Goal: Transaction & Acquisition: Purchase product/service

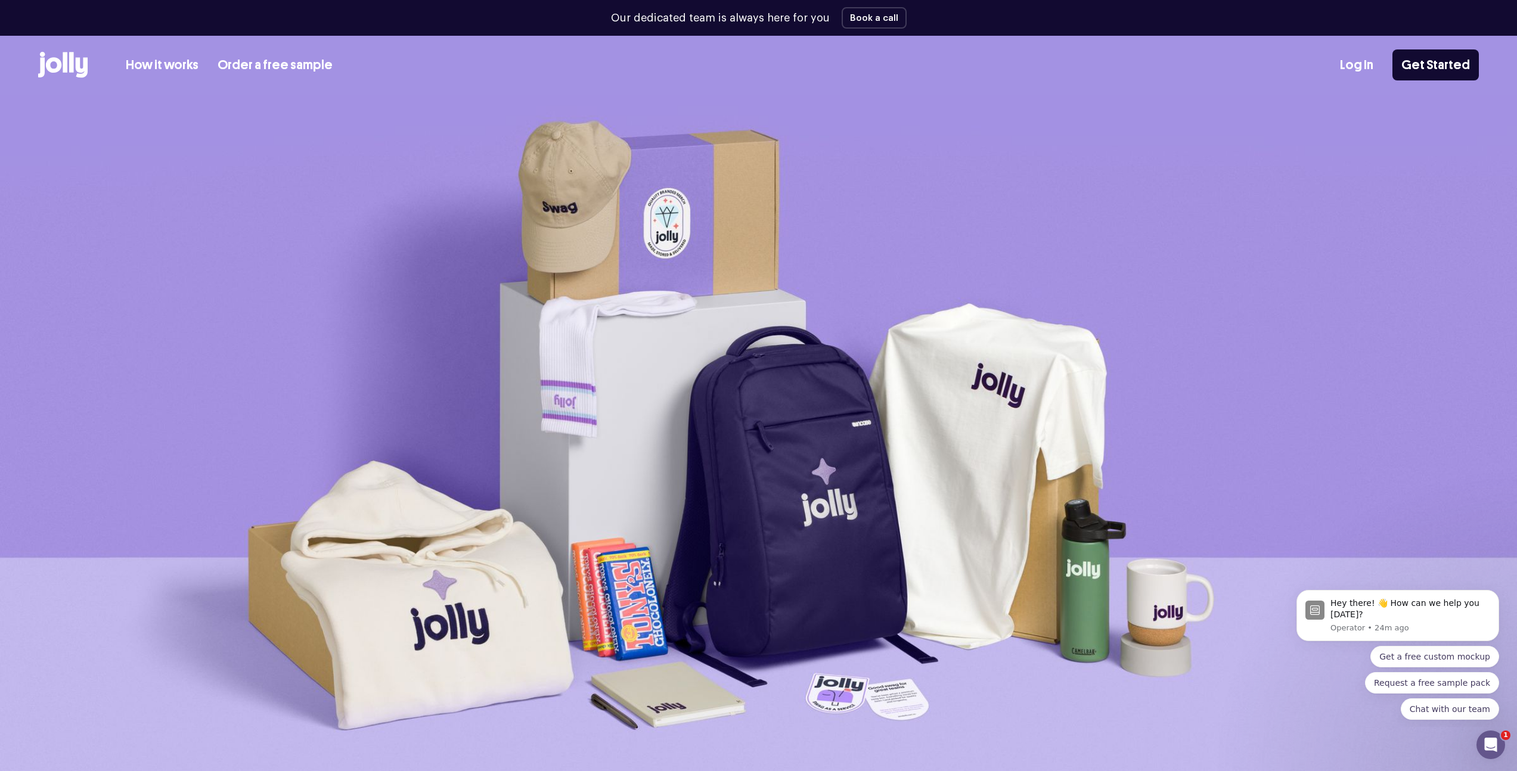
click at [170, 65] on link "How it works" at bounding box center [162, 65] width 73 height 20
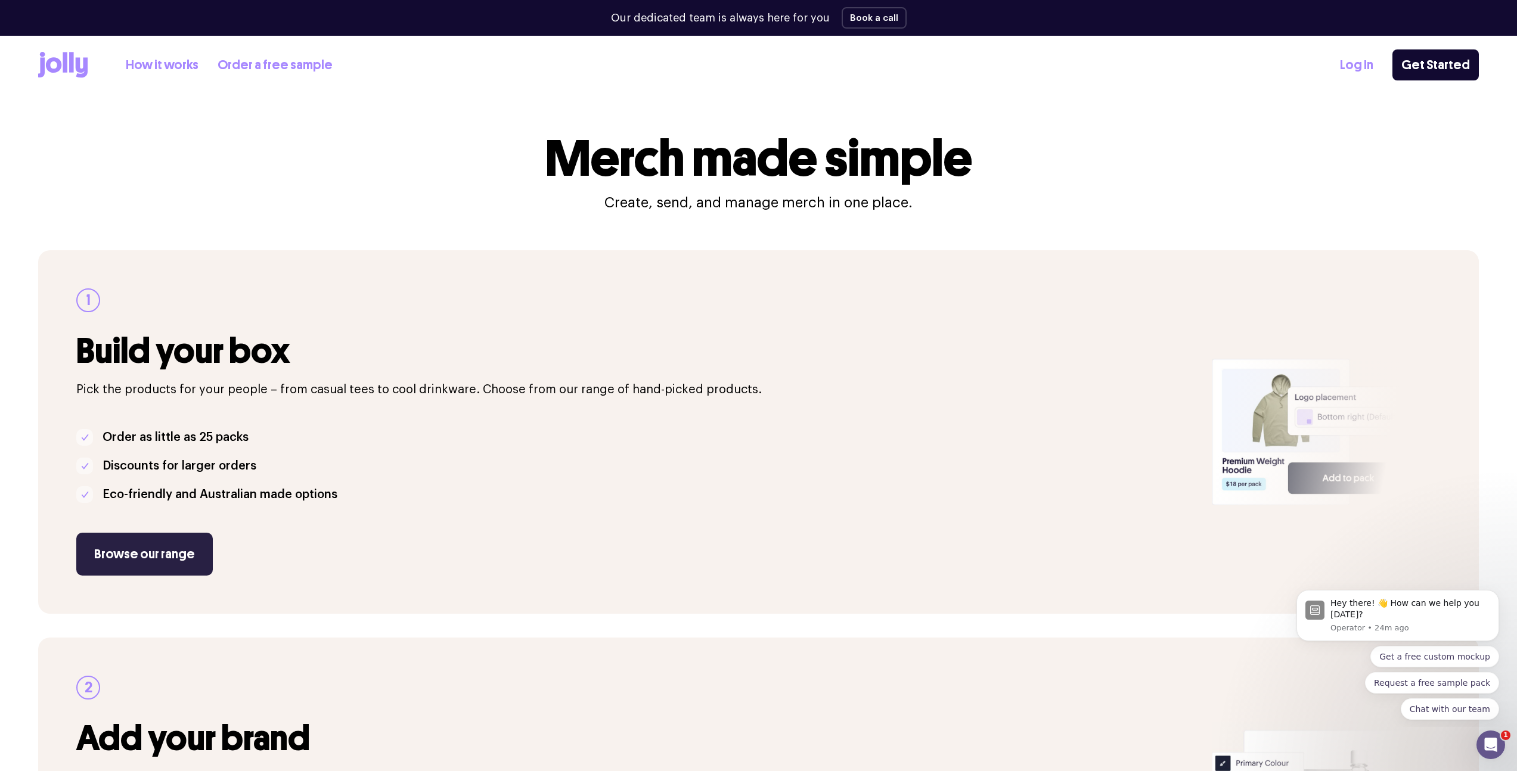
click at [121, 551] on link "Browse our range" at bounding box center [144, 554] width 136 height 43
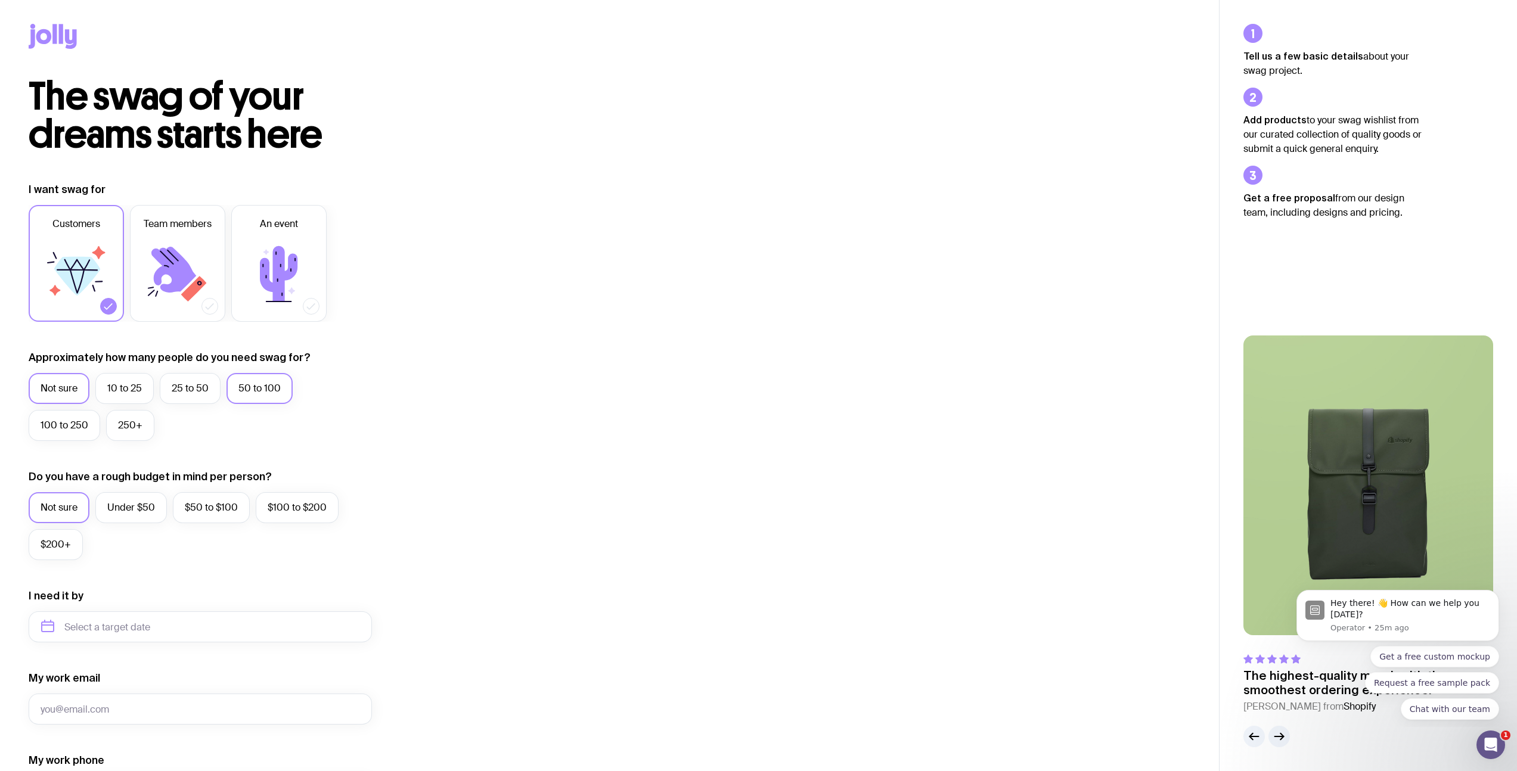
click at [254, 396] on label "50 to 100" at bounding box center [259, 388] width 66 height 31
click at [0, 0] on input "50 to 100" at bounding box center [0, 0] width 0 height 0
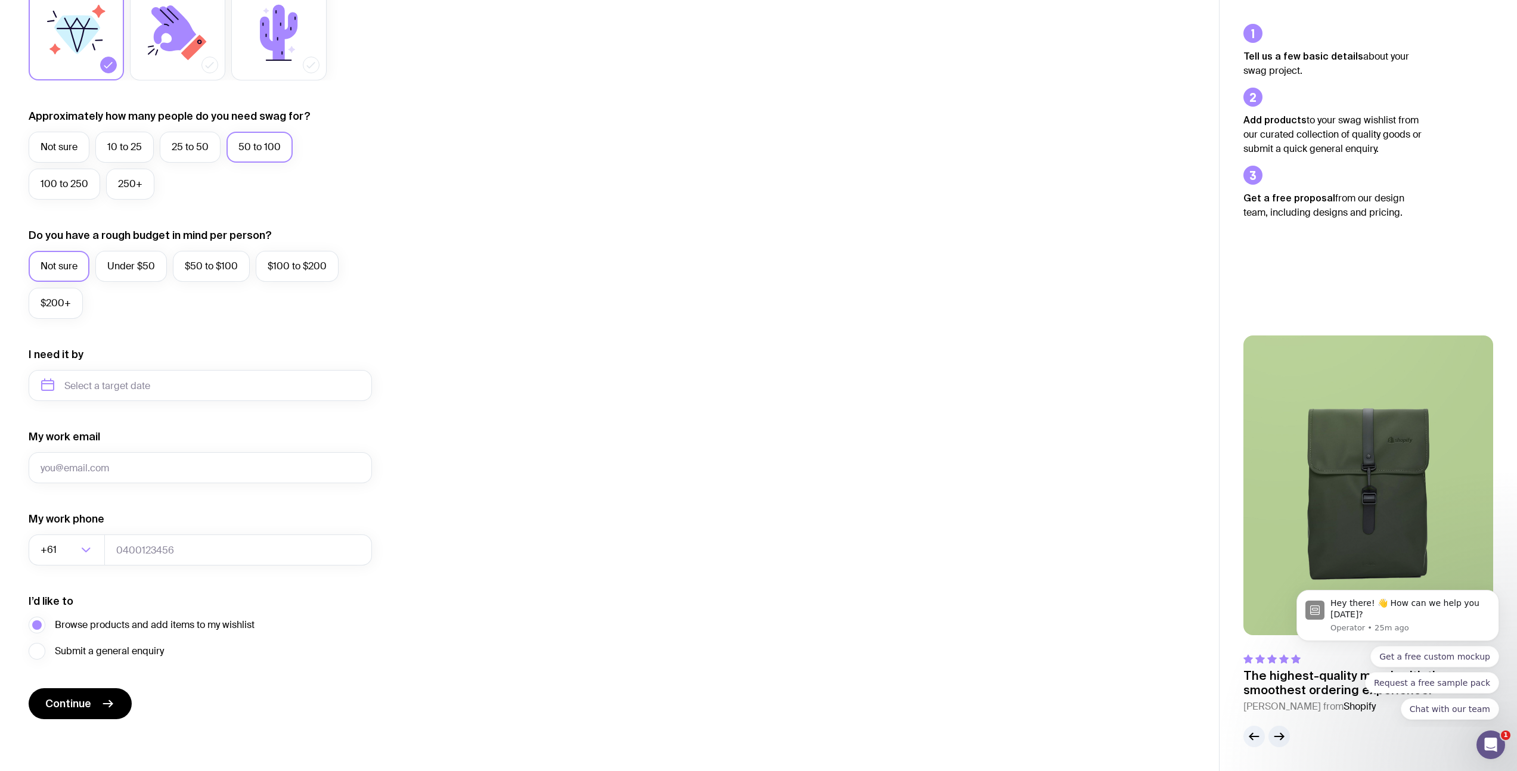
scroll to position [242, 0]
click at [1281, 735] on icon "button" at bounding box center [1281, 737] width 3 height 7
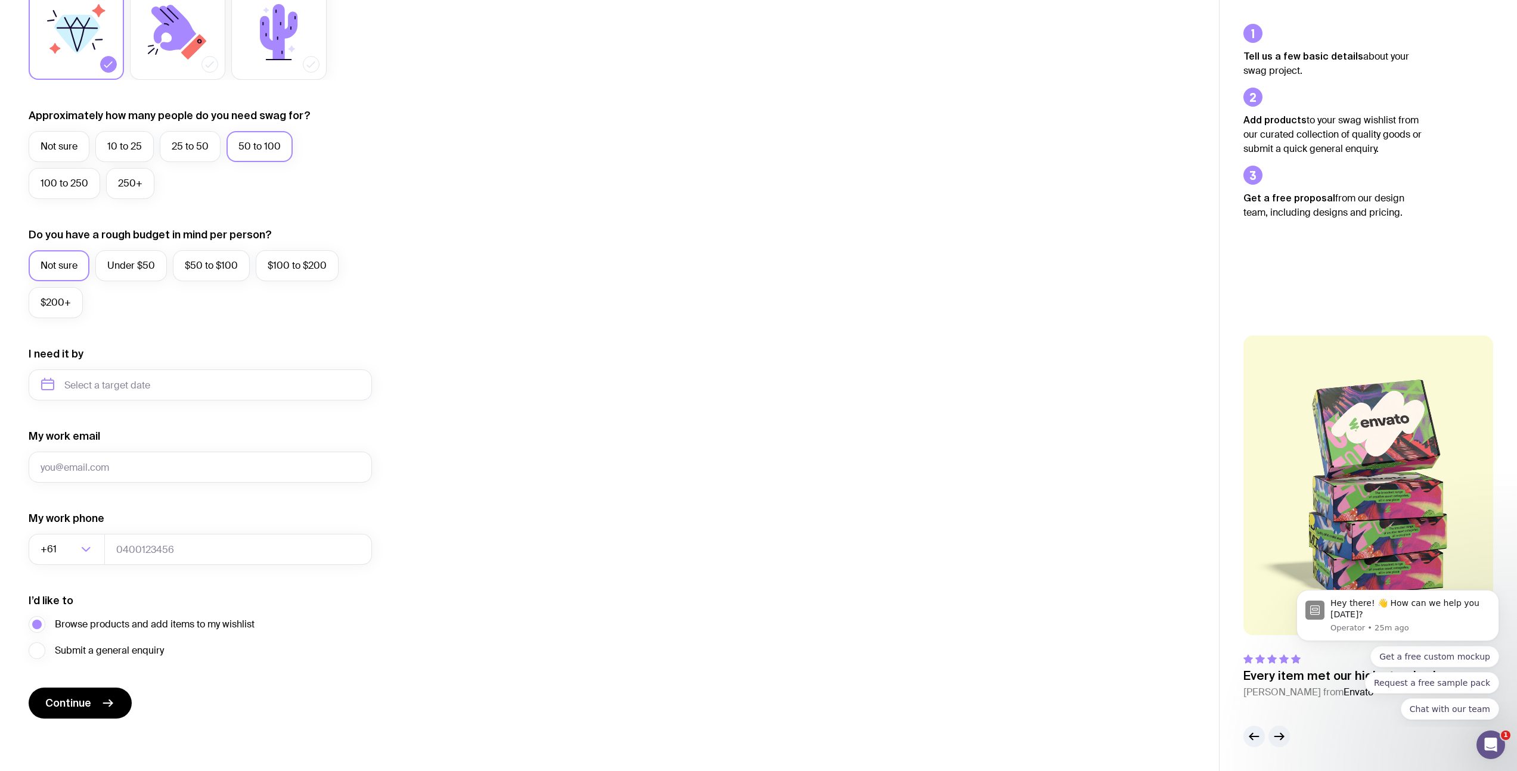
click at [1281, 735] on icon "button" at bounding box center [1281, 737] width 3 height 7
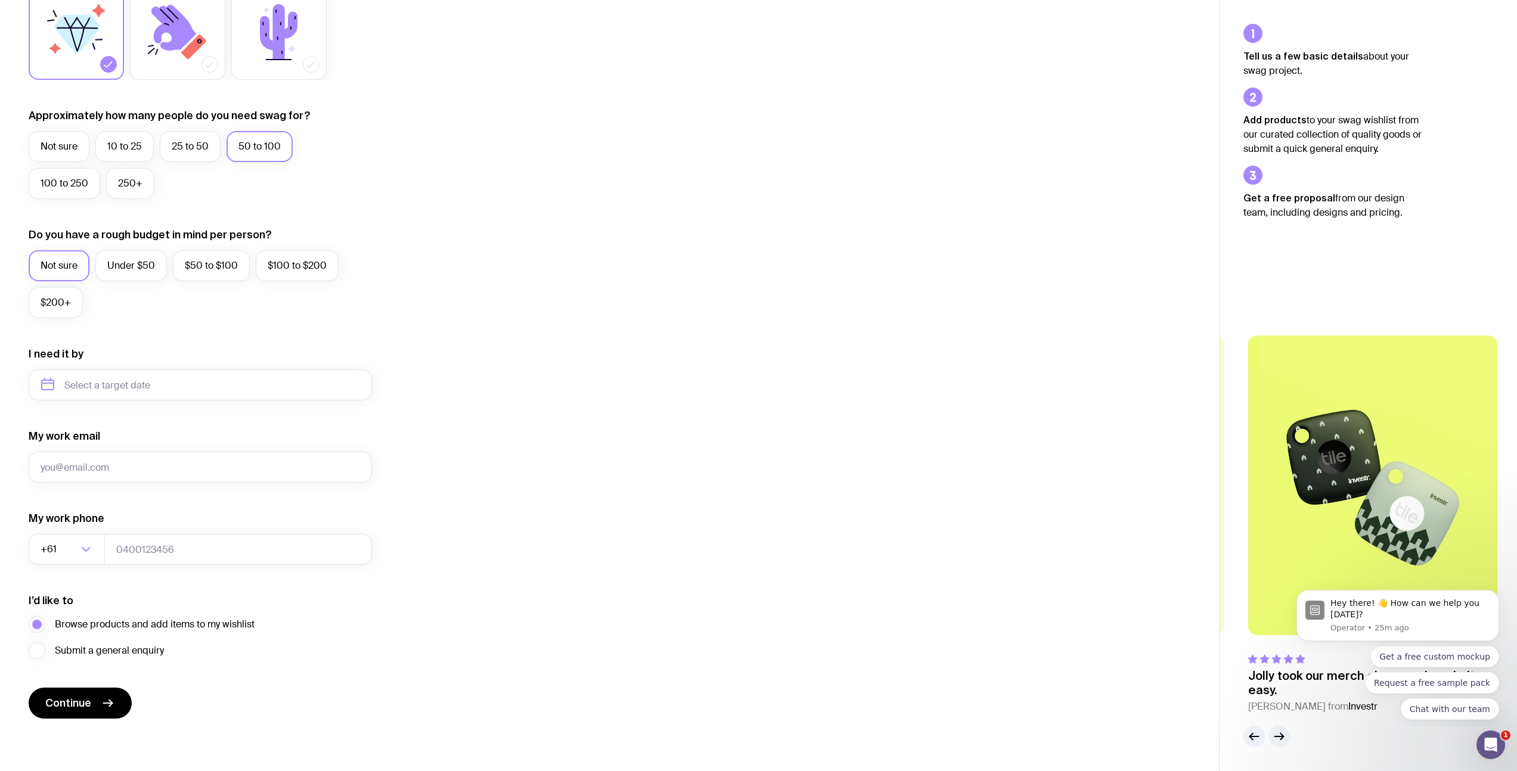
click at [1281, 736] on icon "button" at bounding box center [1281, 737] width 3 height 7
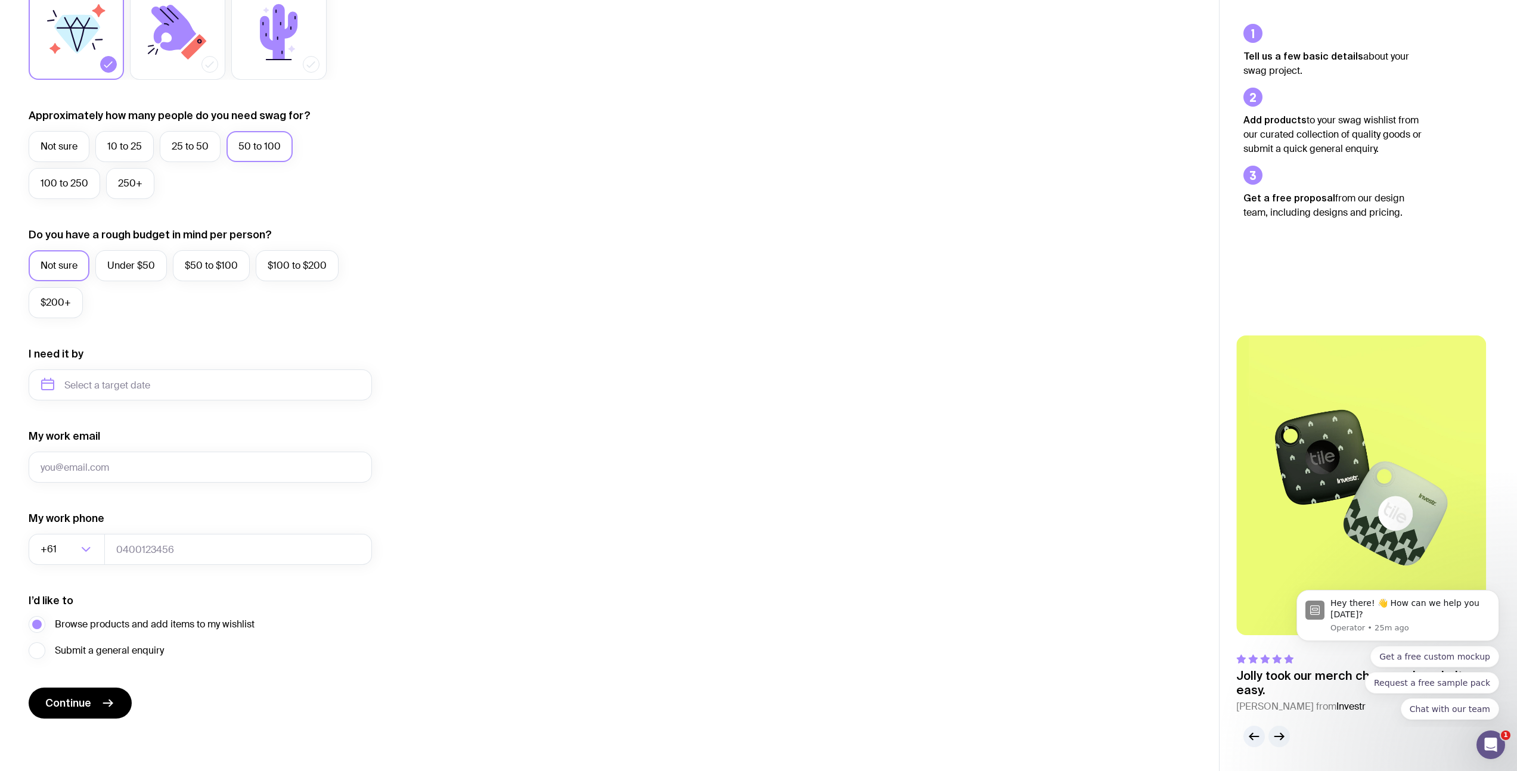
click at [1281, 736] on icon "button" at bounding box center [1281, 737] width 3 height 7
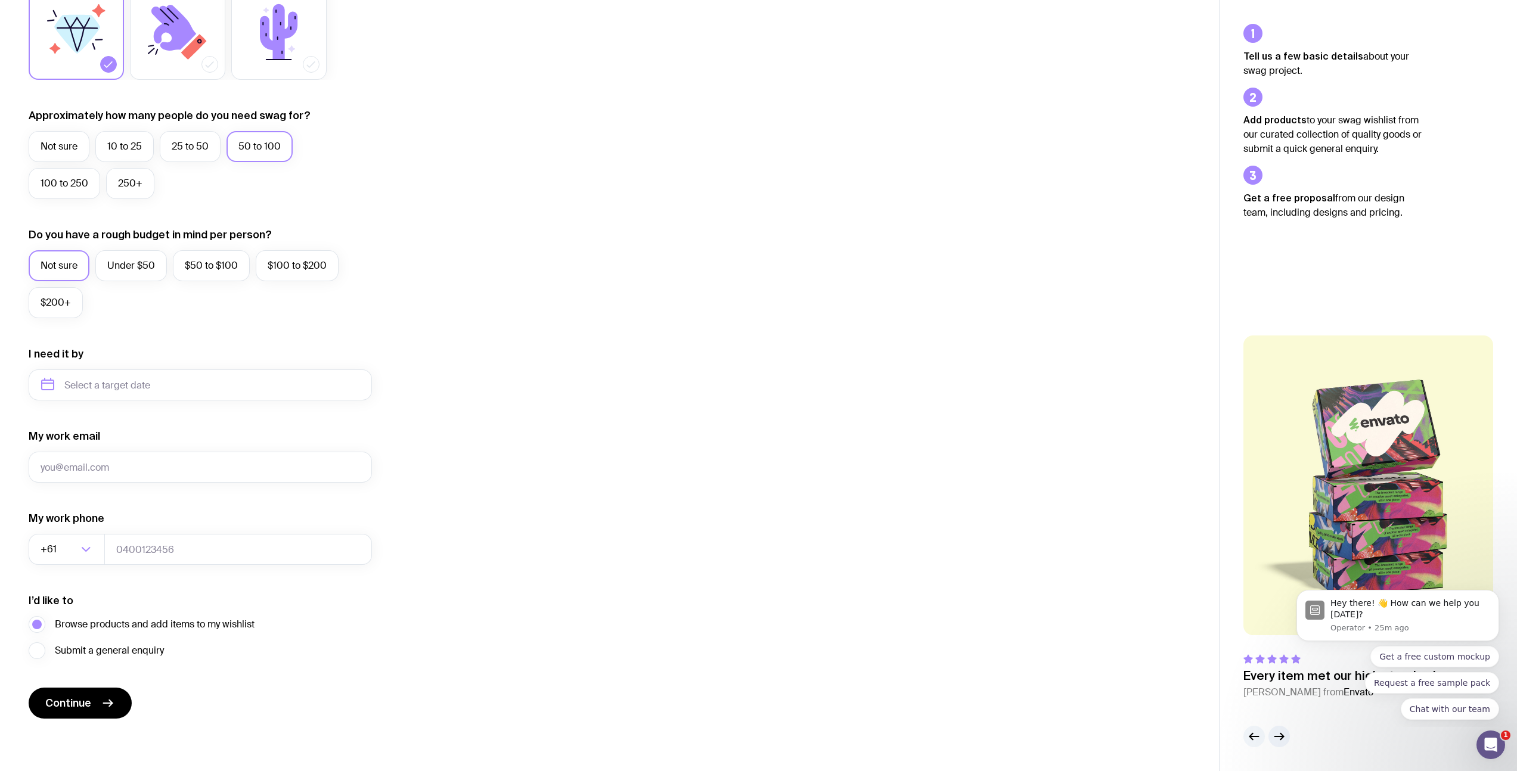
click at [1251, 737] on icon "button" at bounding box center [1254, 737] width 9 height 0
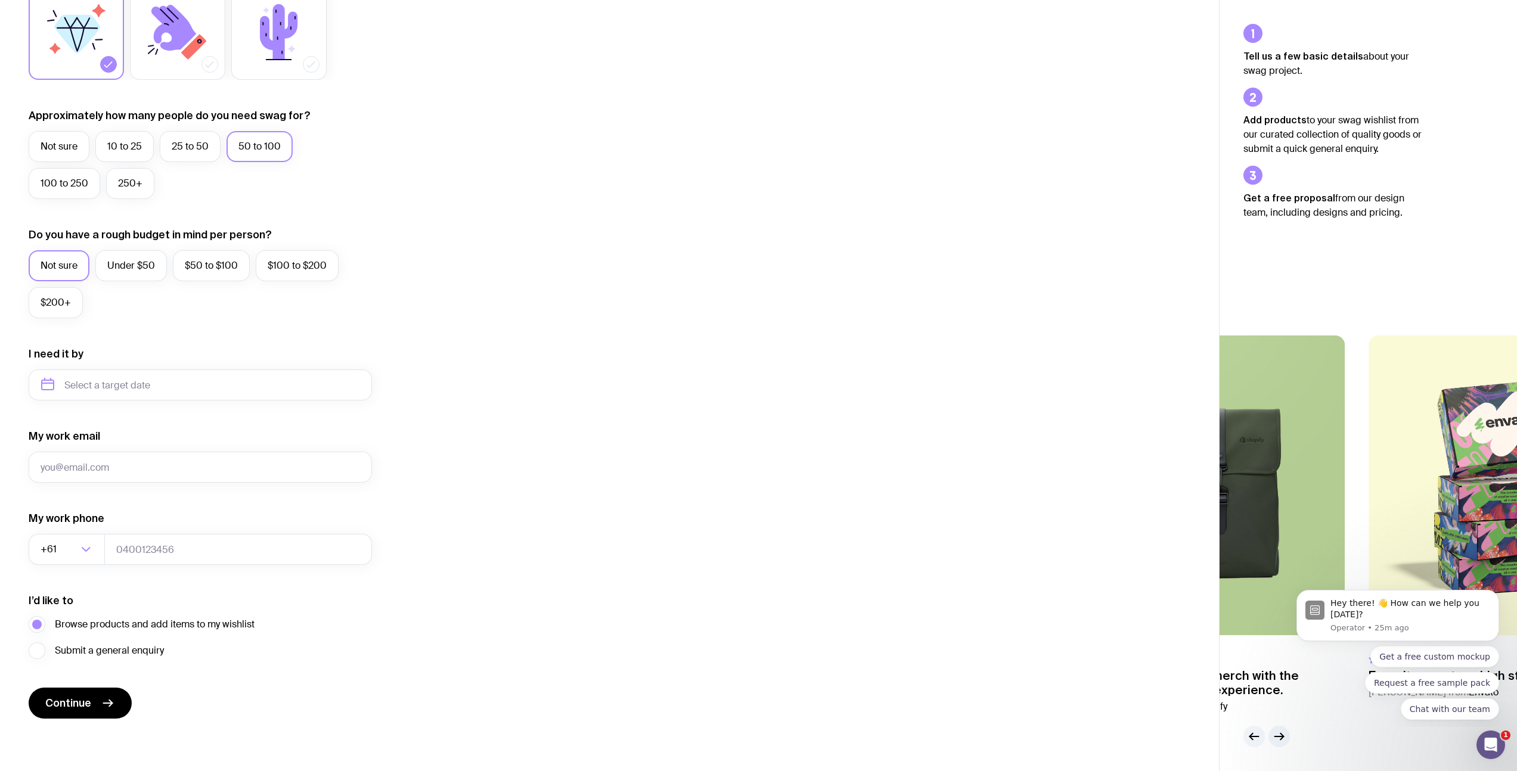
click at [1251, 737] on icon "button" at bounding box center [1254, 737] width 9 height 0
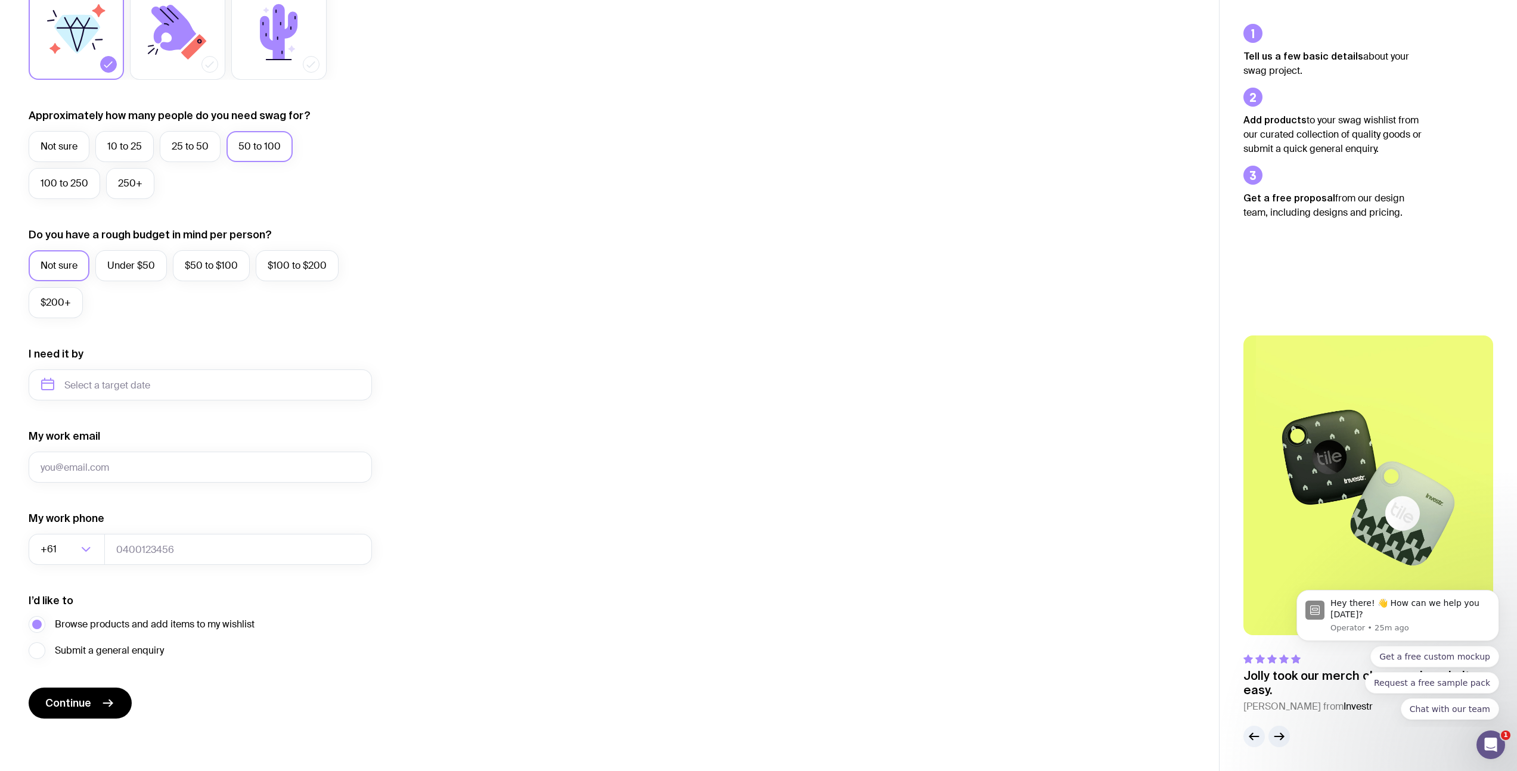
click at [1343, 501] on img at bounding box center [1368, 486] width 250 height 300
click at [1269, 679] on p "Jolly took our merch chaos and made it easy." at bounding box center [1368, 683] width 250 height 29
click at [1280, 740] on icon "button" at bounding box center [1279, 737] width 14 height 14
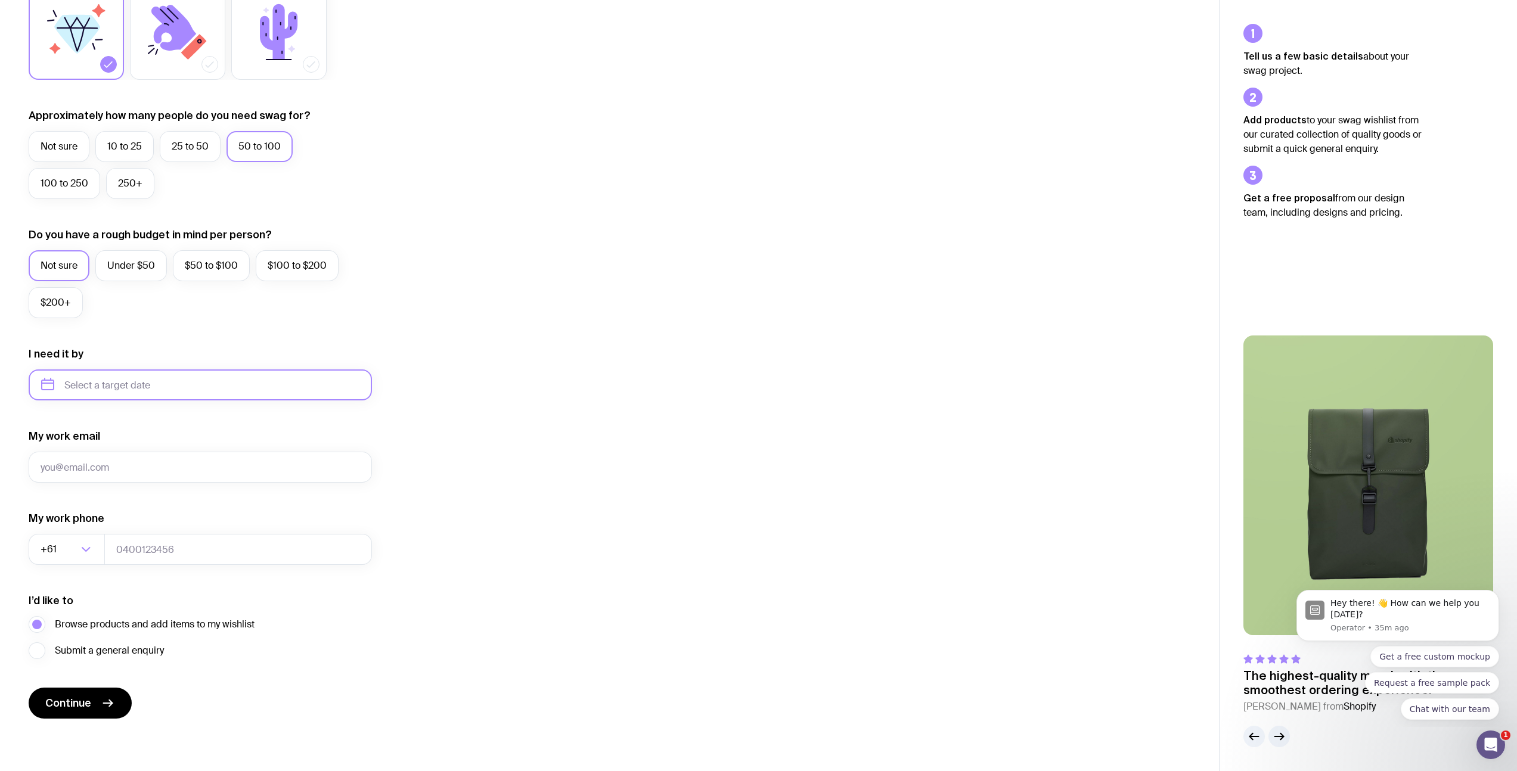
click at [126, 392] on input "text" at bounding box center [200, 385] width 343 height 31
click at [66, 536] on button "Oct" at bounding box center [57, 532] width 44 height 24
type input "October 2025"
click at [88, 476] on input "My work email" at bounding box center [200, 467] width 343 height 31
type input "zuzana.hasko@certn.co"
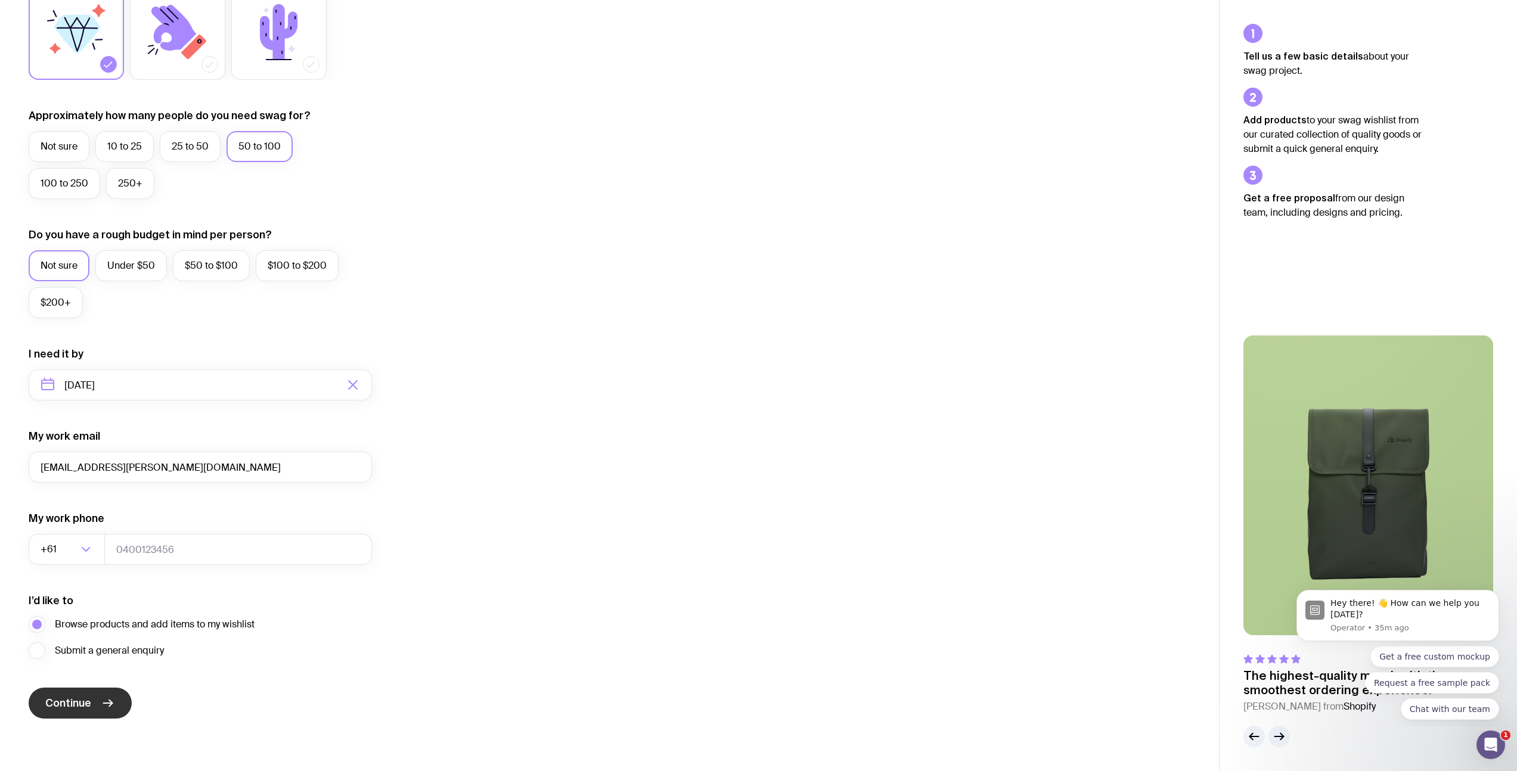
click at [101, 703] on icon "submit" at bounding box center [108, 703] width 14 height 14
click at [145, 539] on input "tel" at bounding box center [238, 549] width 268 height 31
type input "00000000"
click at [122, 688] on form "I want swag for Customers Team members An event Approximately how many people d…" at bounding box center [200, 329] width 343 height 778
click at [105, 696] on icon "submit" at bounding box center [108, 703] width 14 height 14
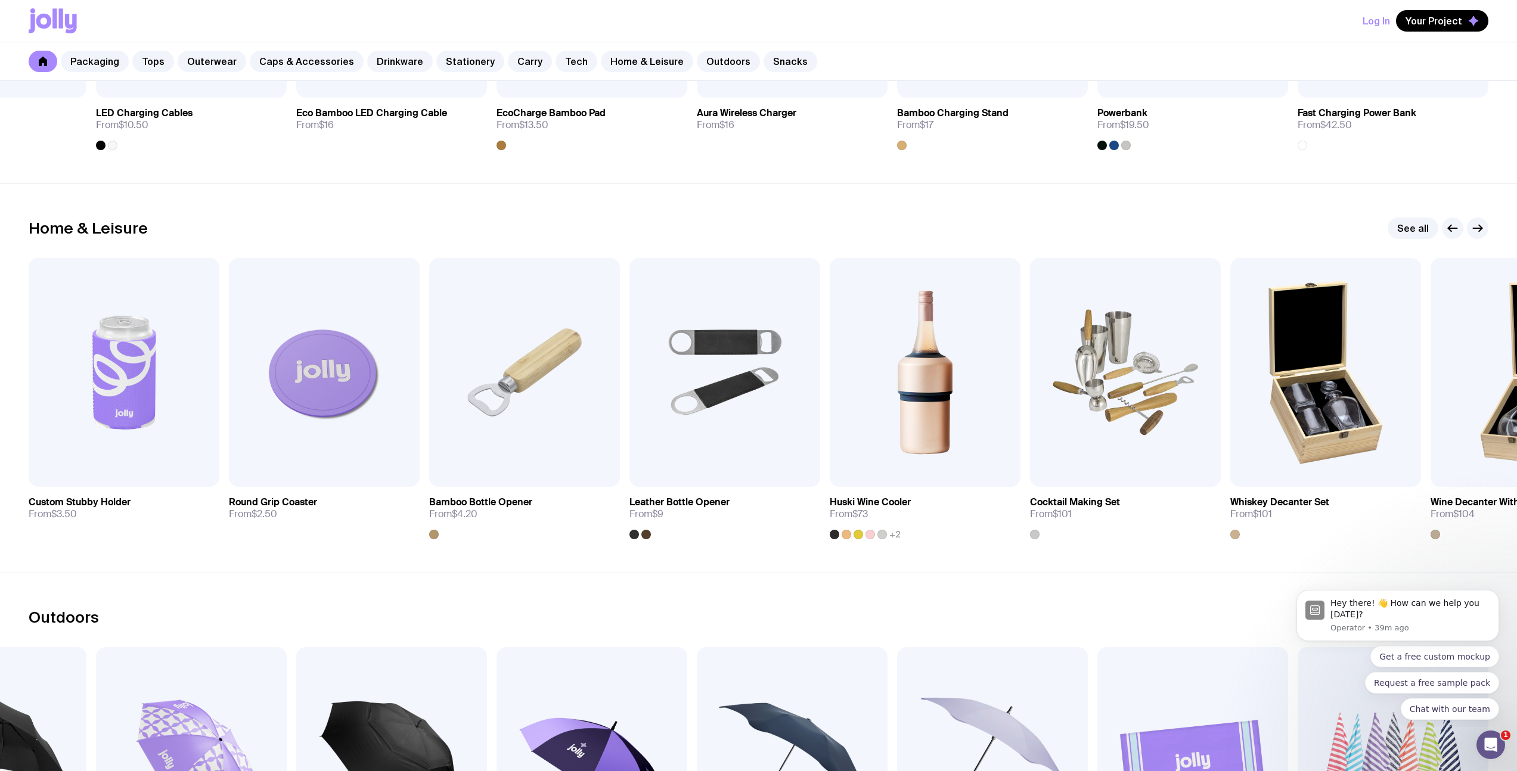
scroll to position [3047, 0]
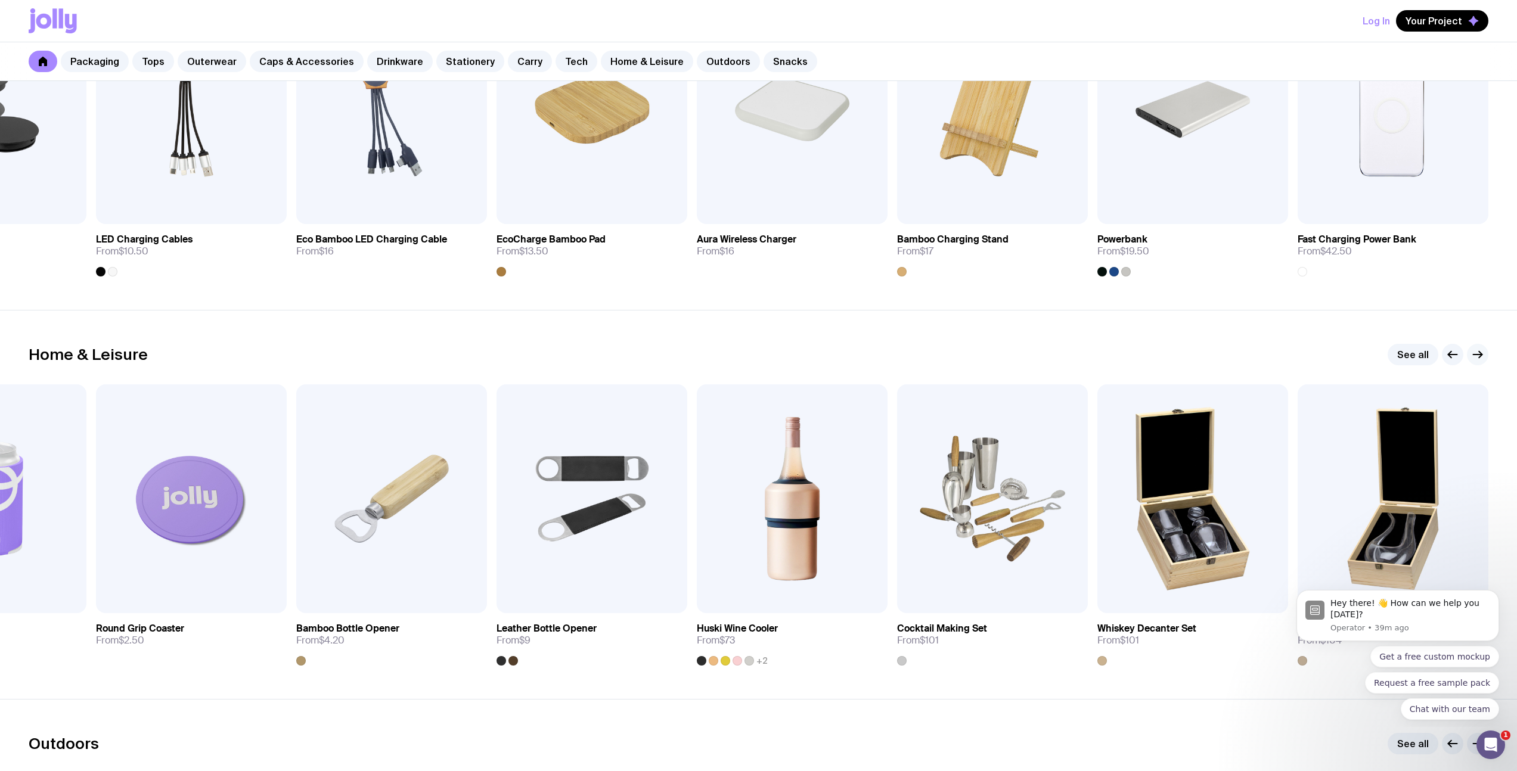
click at [1469, 350] on button "button" at bounding box center [1477, 354] width 21 height 21
click at [1394, 352] on link "See all" at bounding box center [1413, 354] width 51 height 21
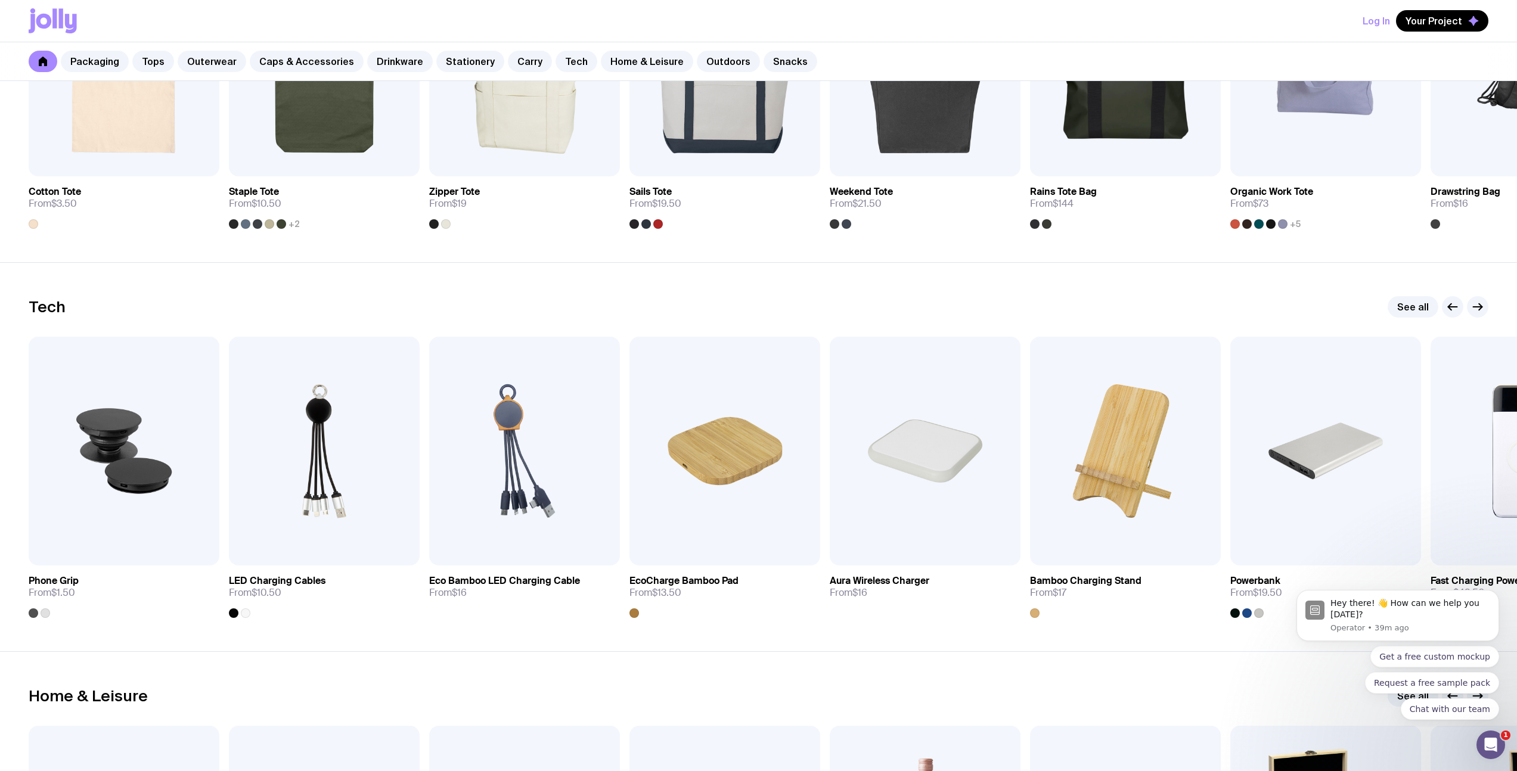
scroll to position [2705, 0]
click at [1416, 313] on link "See all" at bounding box center [1413, 307] width 51 height 21
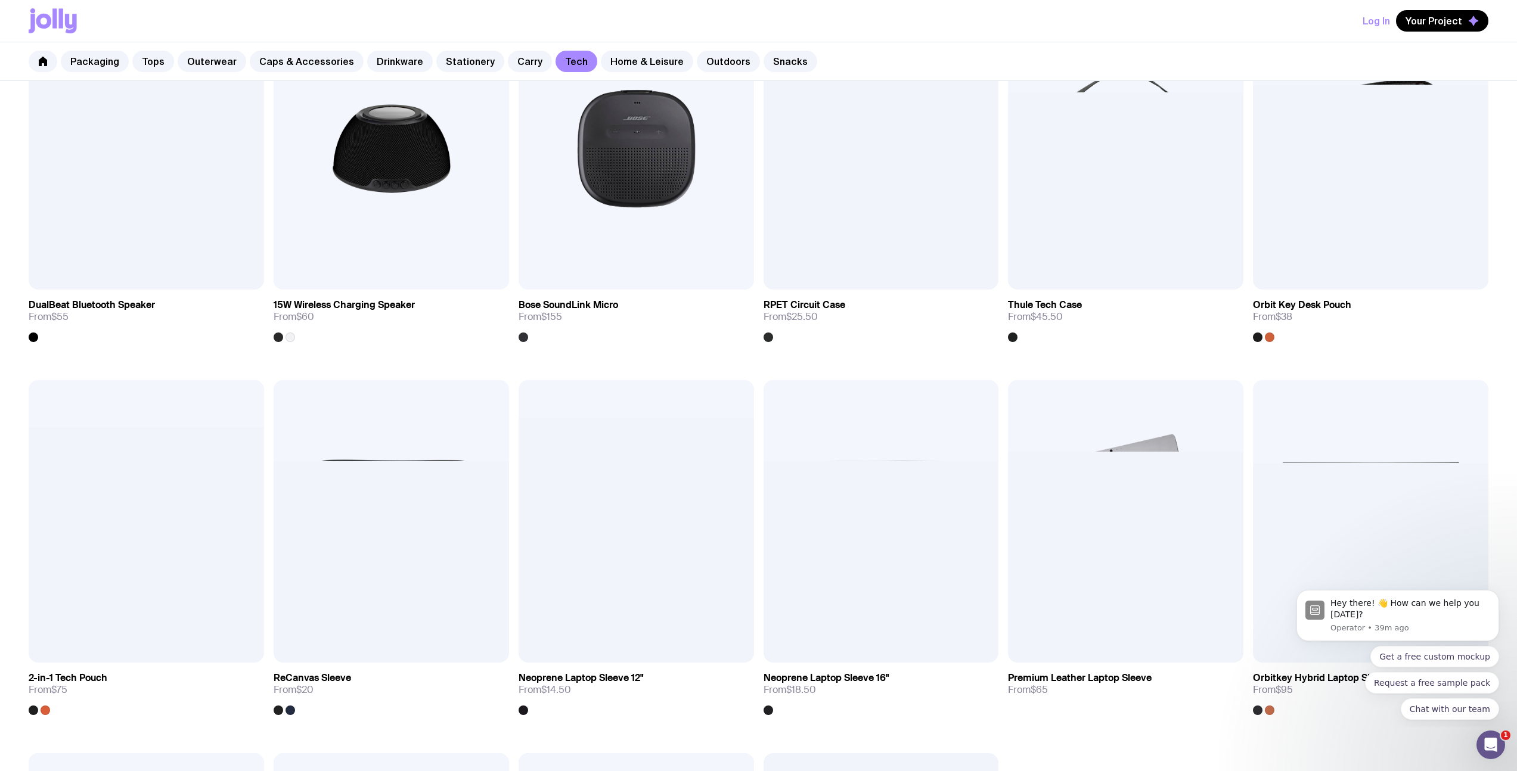
scroll to position [1016, 0]
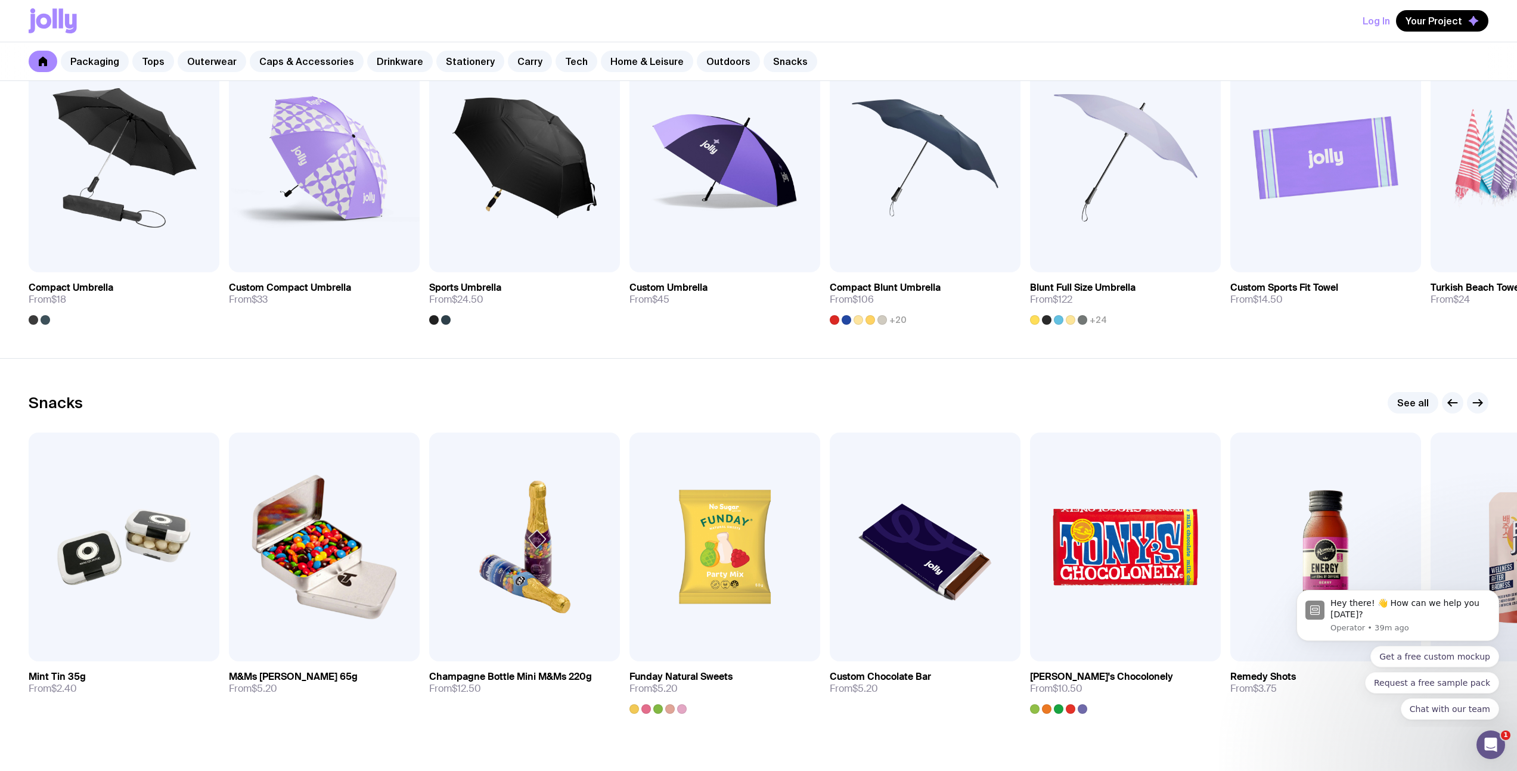
scroll to position [3780, 0]
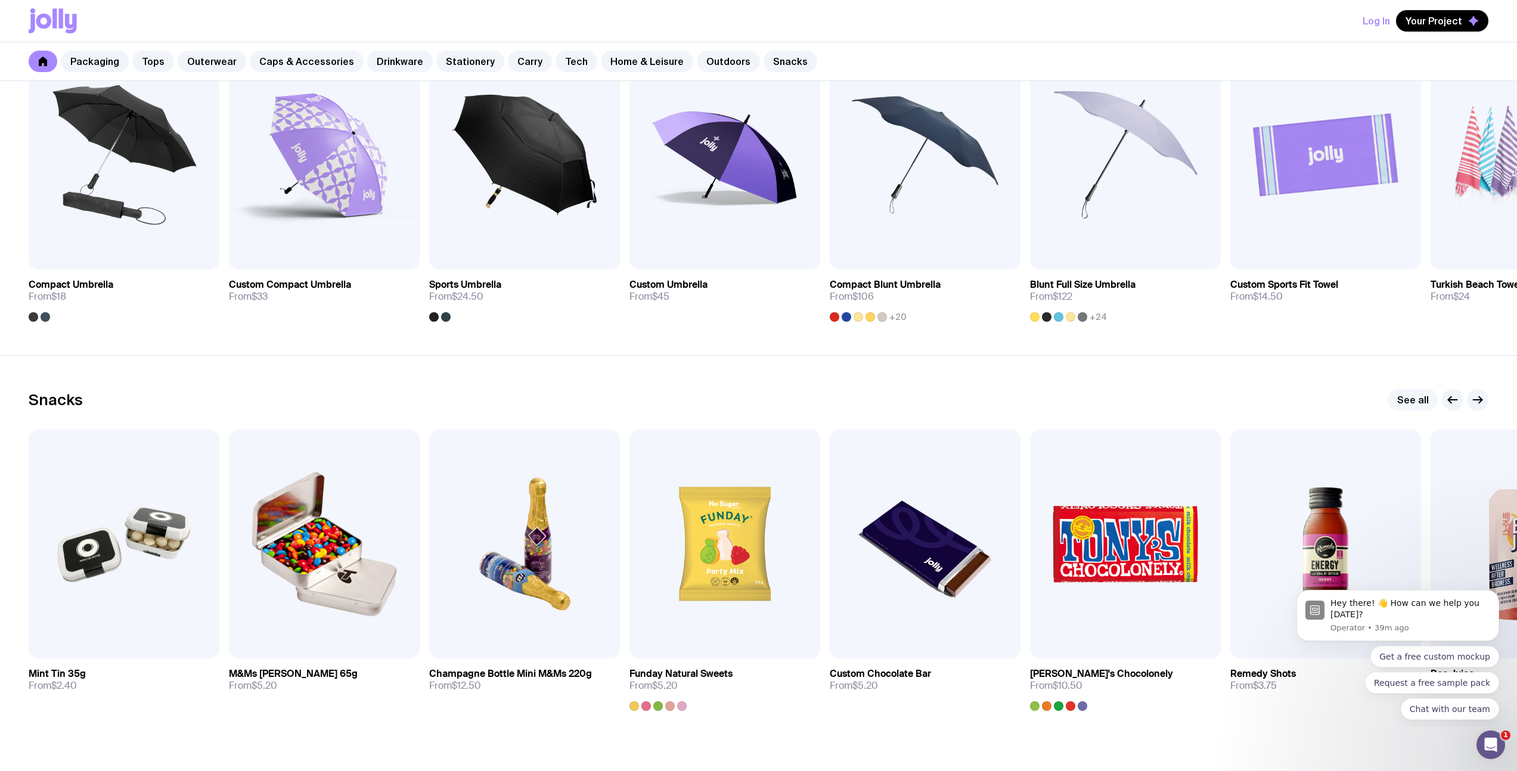
click at [1411, 395] on link "See all" at bounding box center [1413, 399] width 51 height 21
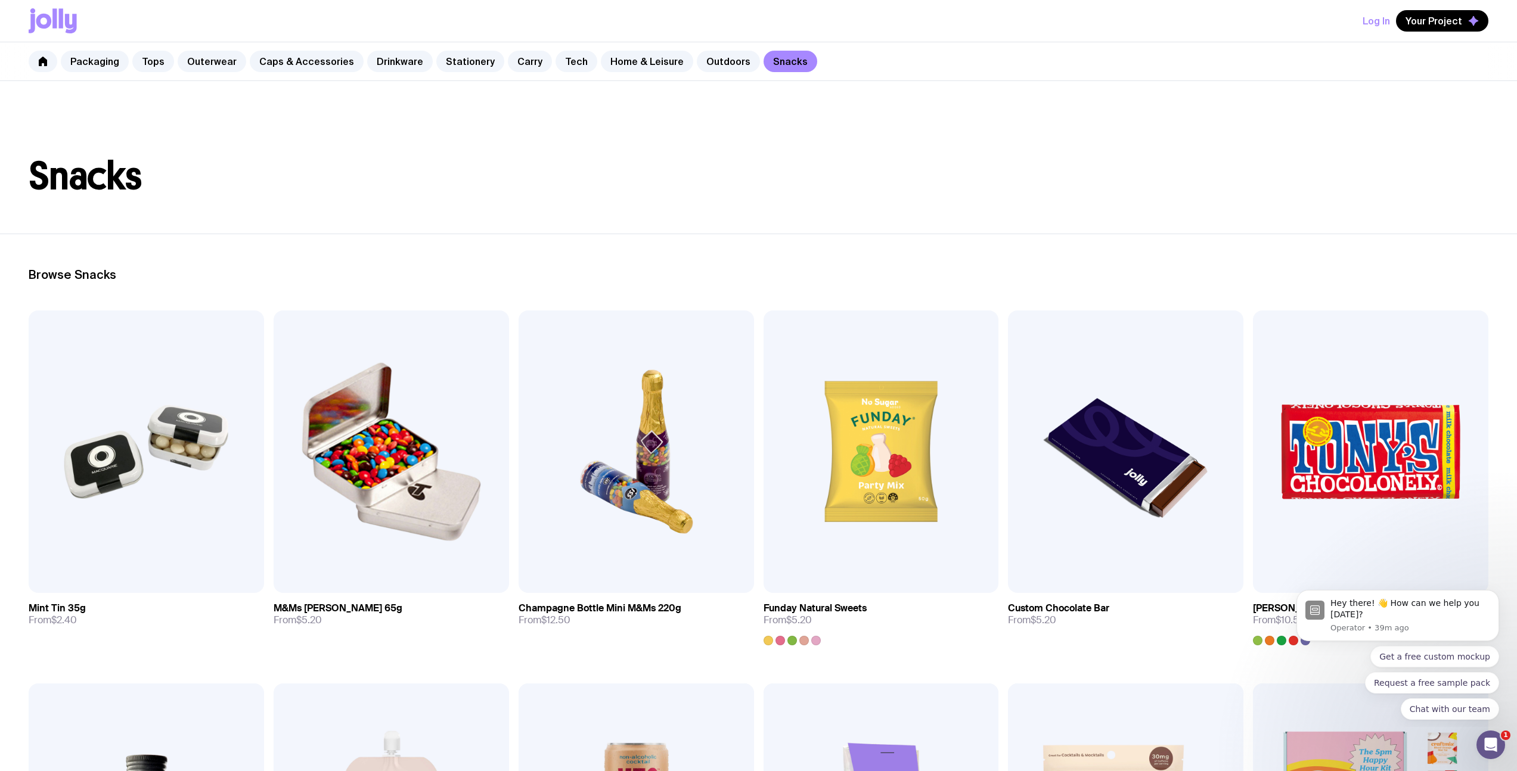
scroll to position [450, 0]
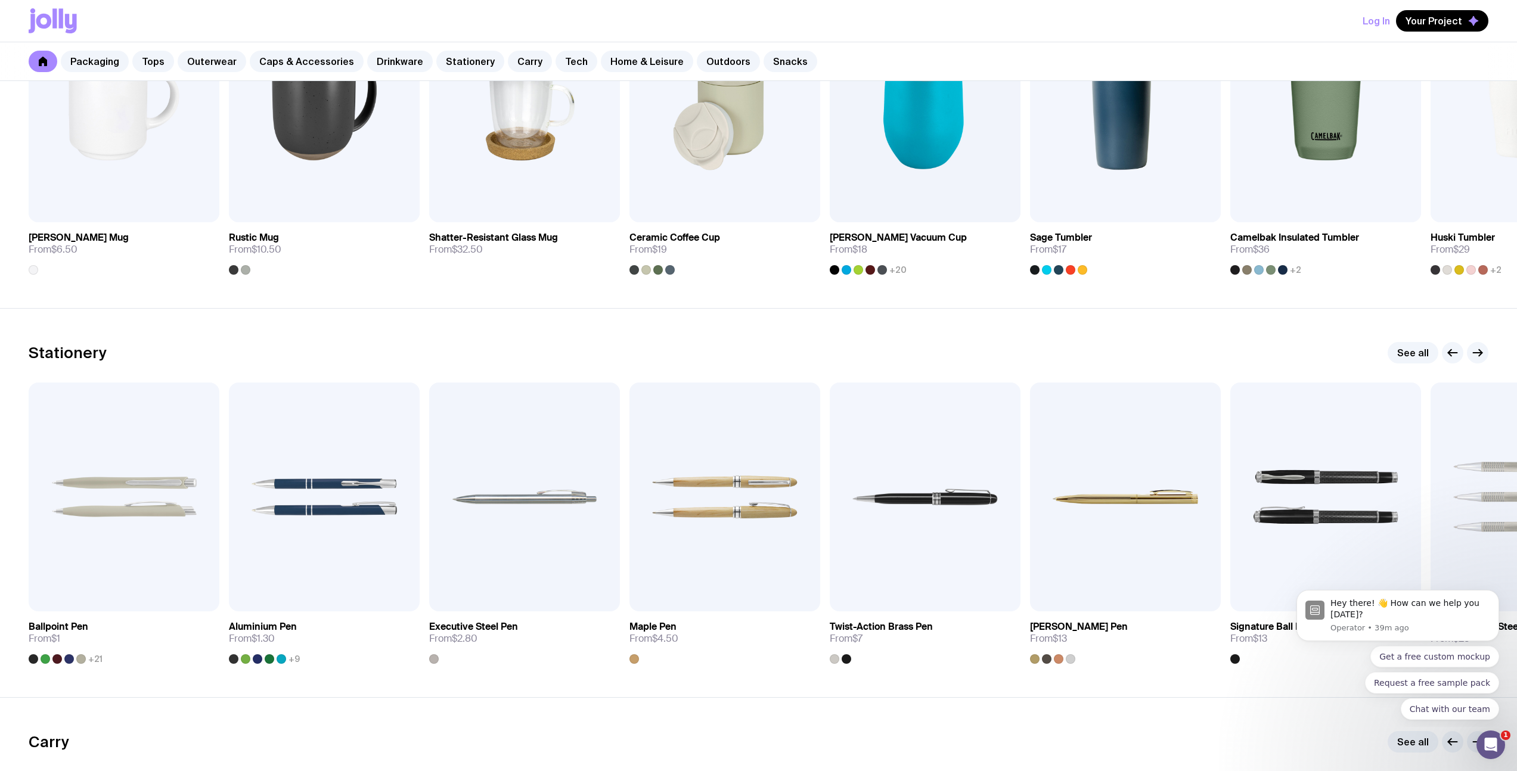
scroll to position [1835, 0]
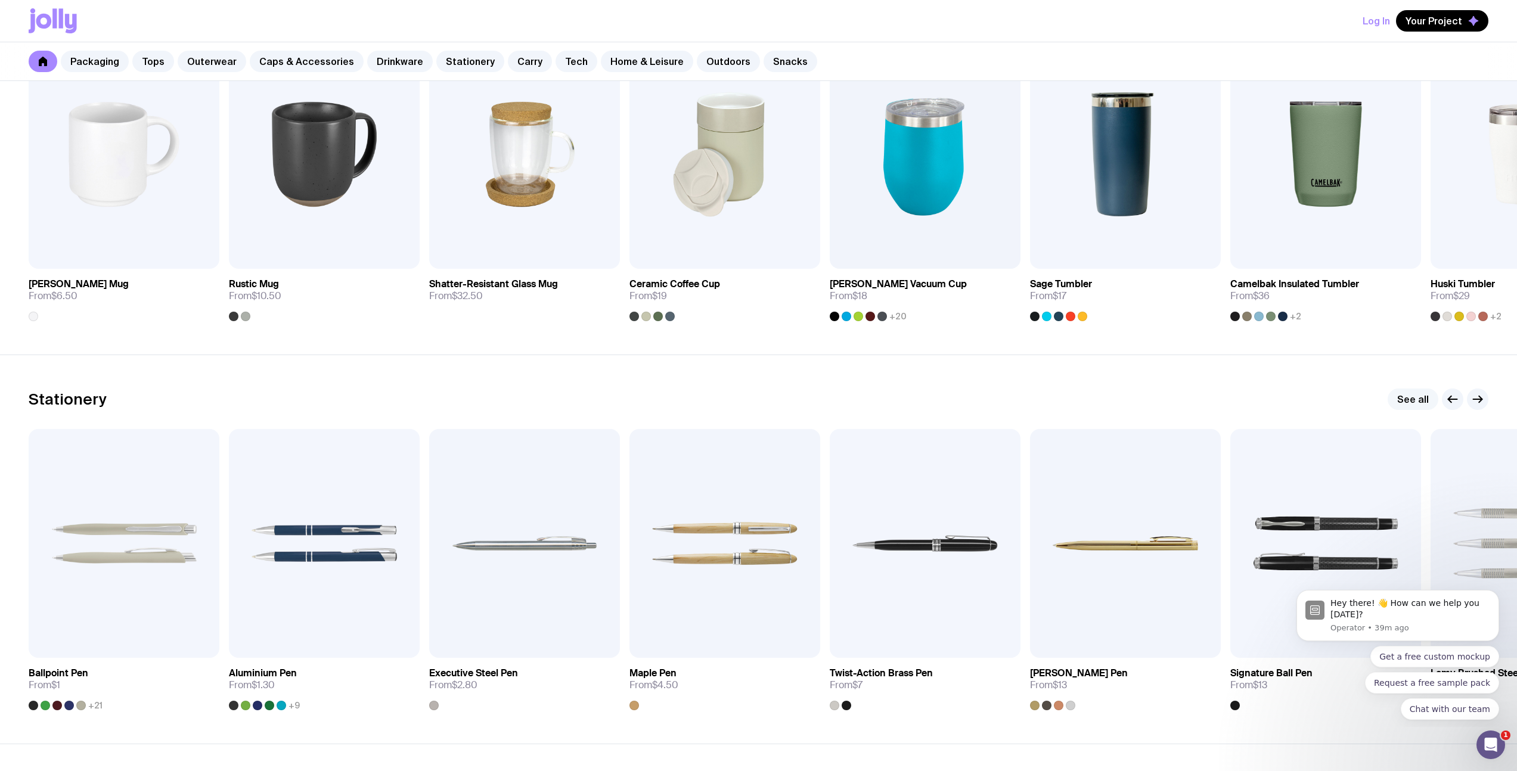
click at [1404, 393] on link "See all" at bounding box center [1413, 399] width 51 height 21
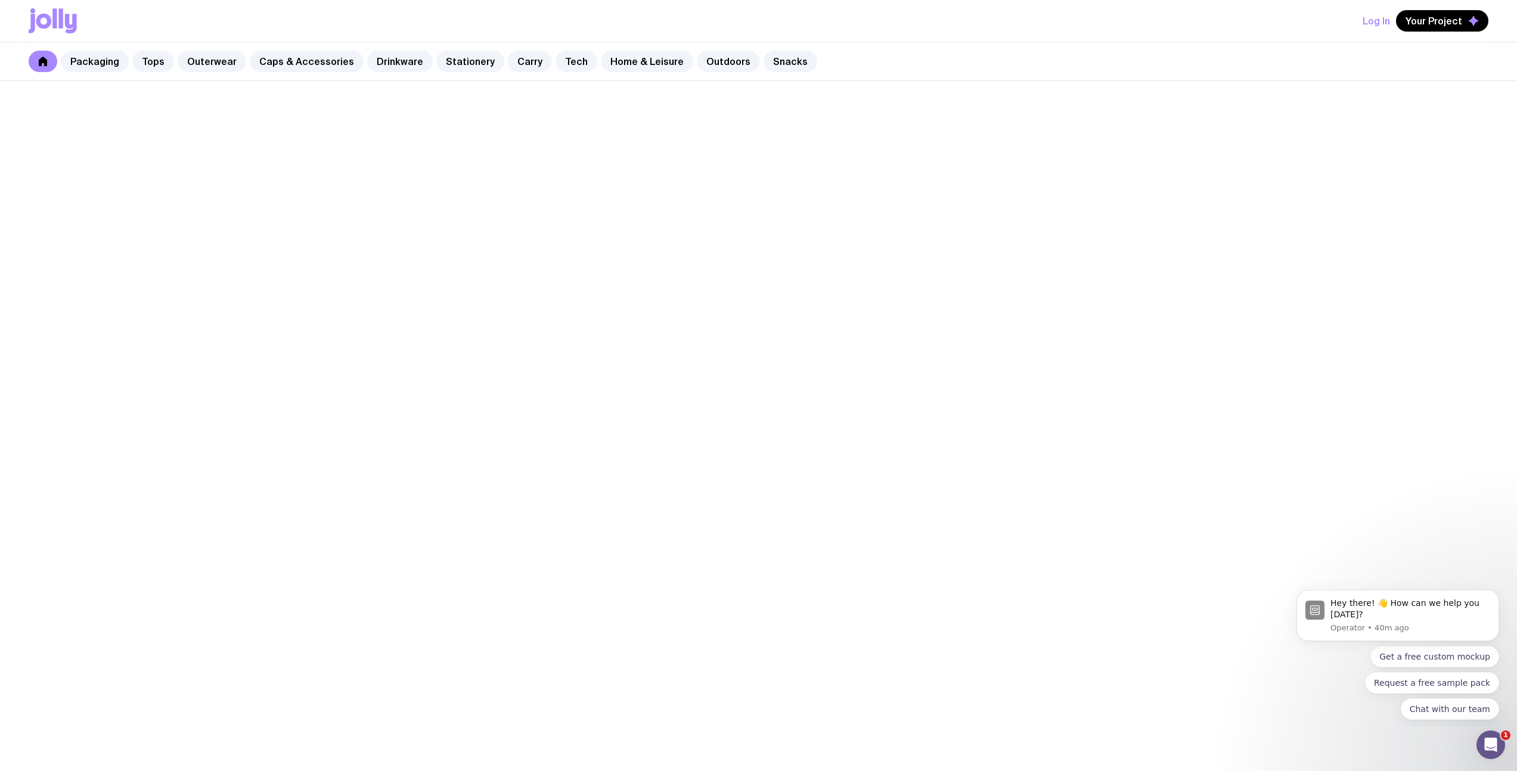
scroll to position [1559, 0]
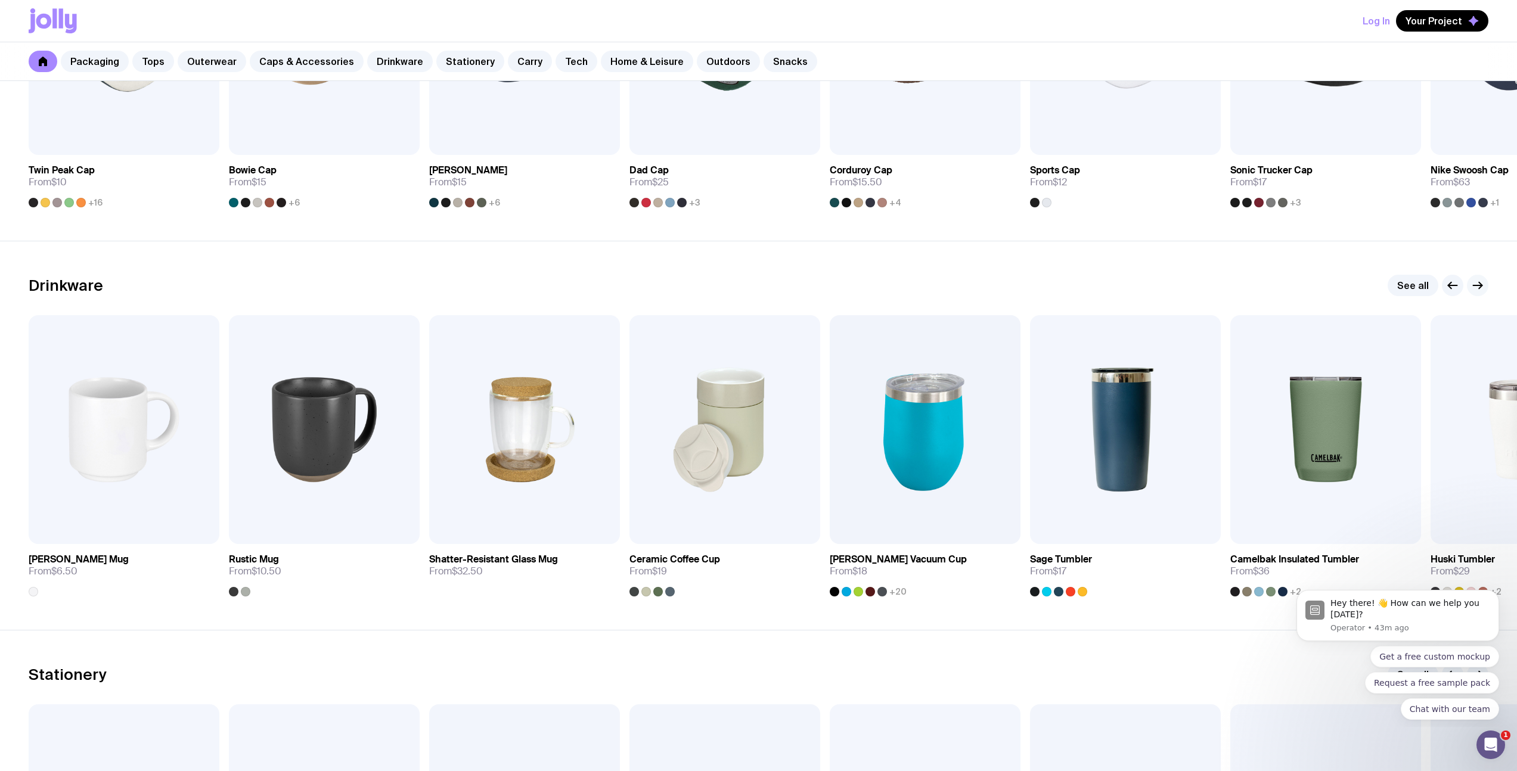
click at [1474, 279] on icon "button" at bounding box center [1477, 285] width 14 height 14
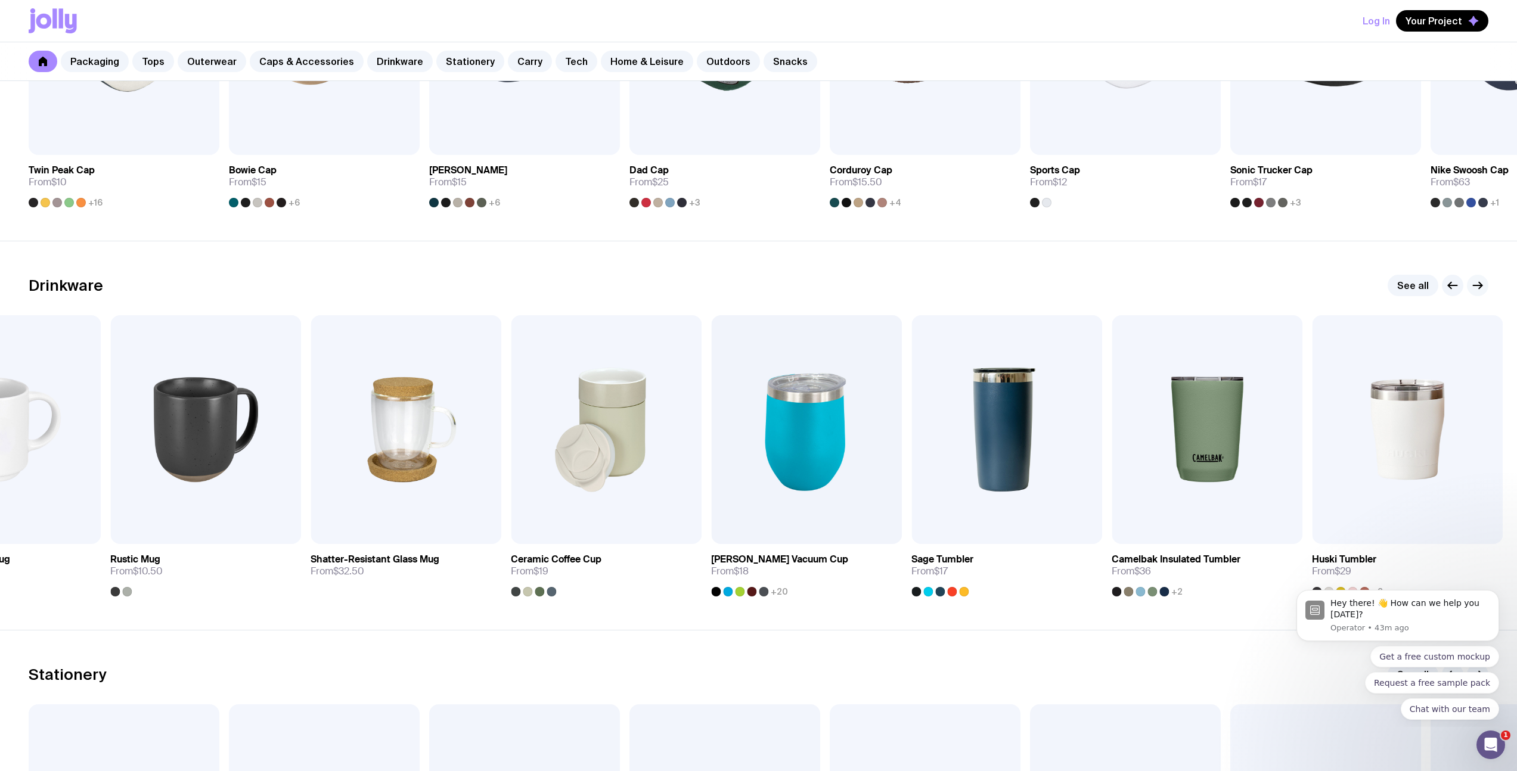
click at [1475, 278] on icon "button" at bounding box center [1477, 285] width 14 height 14
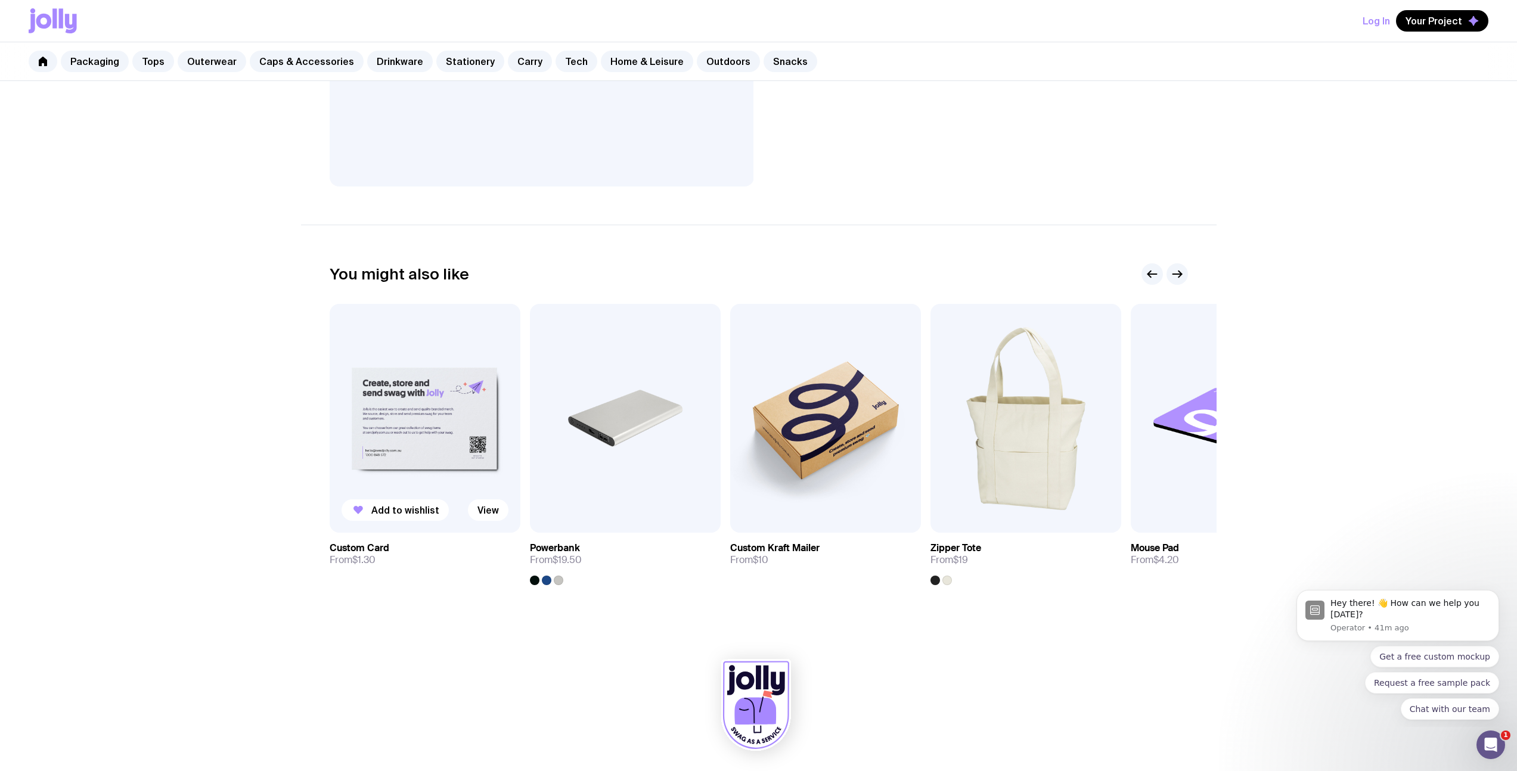
scroll to position [421, 0]
click at [1182, 435] on img at bounding box center [1226, 419] width 191 height 229
click at [1188, 407] on main "Custom Stubby Holder From $3.50 Custom Design Included The Custom Stubby Holder…" at bounding box center [759, 161] width 916 height 965
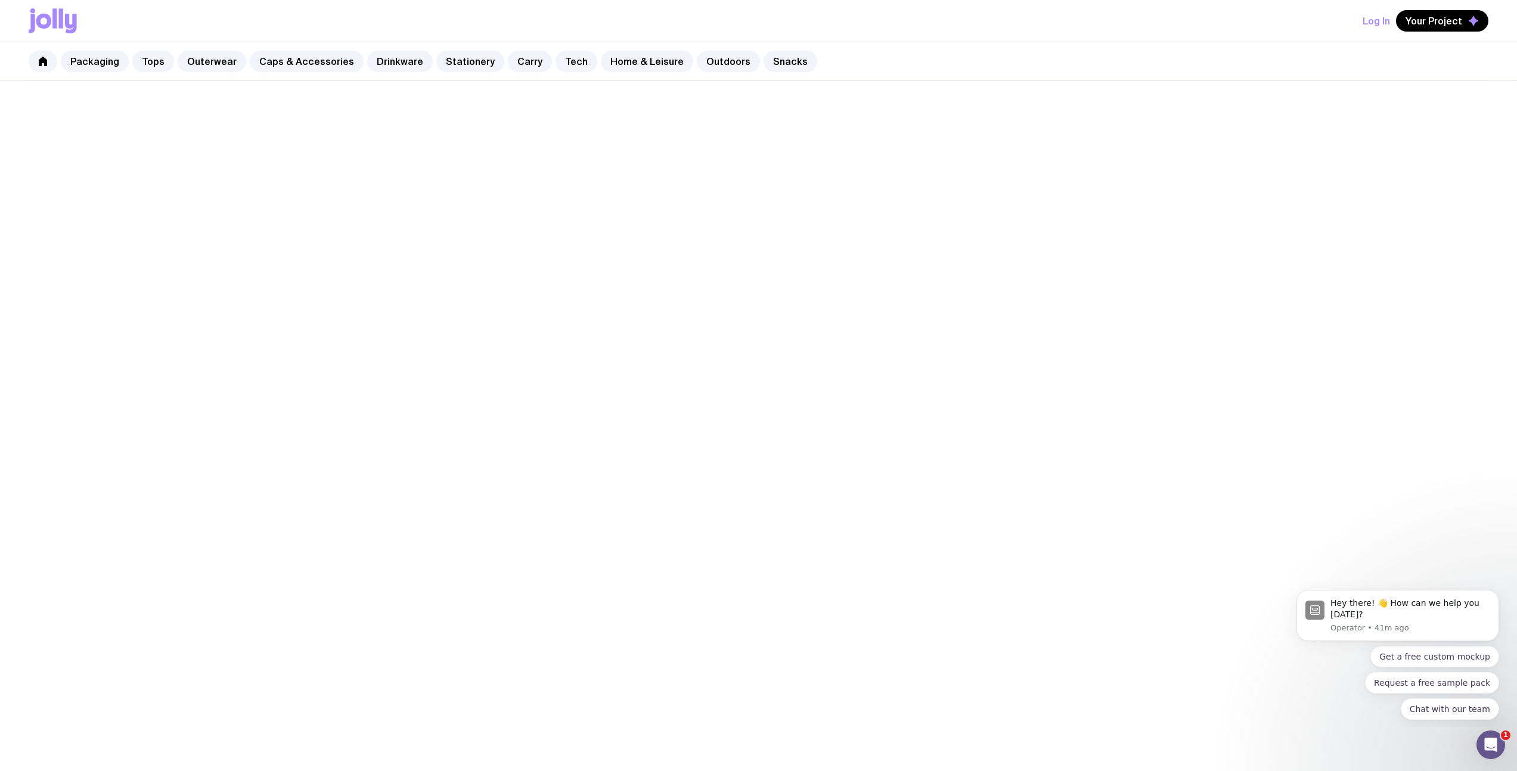
scroll to position [421, 0]
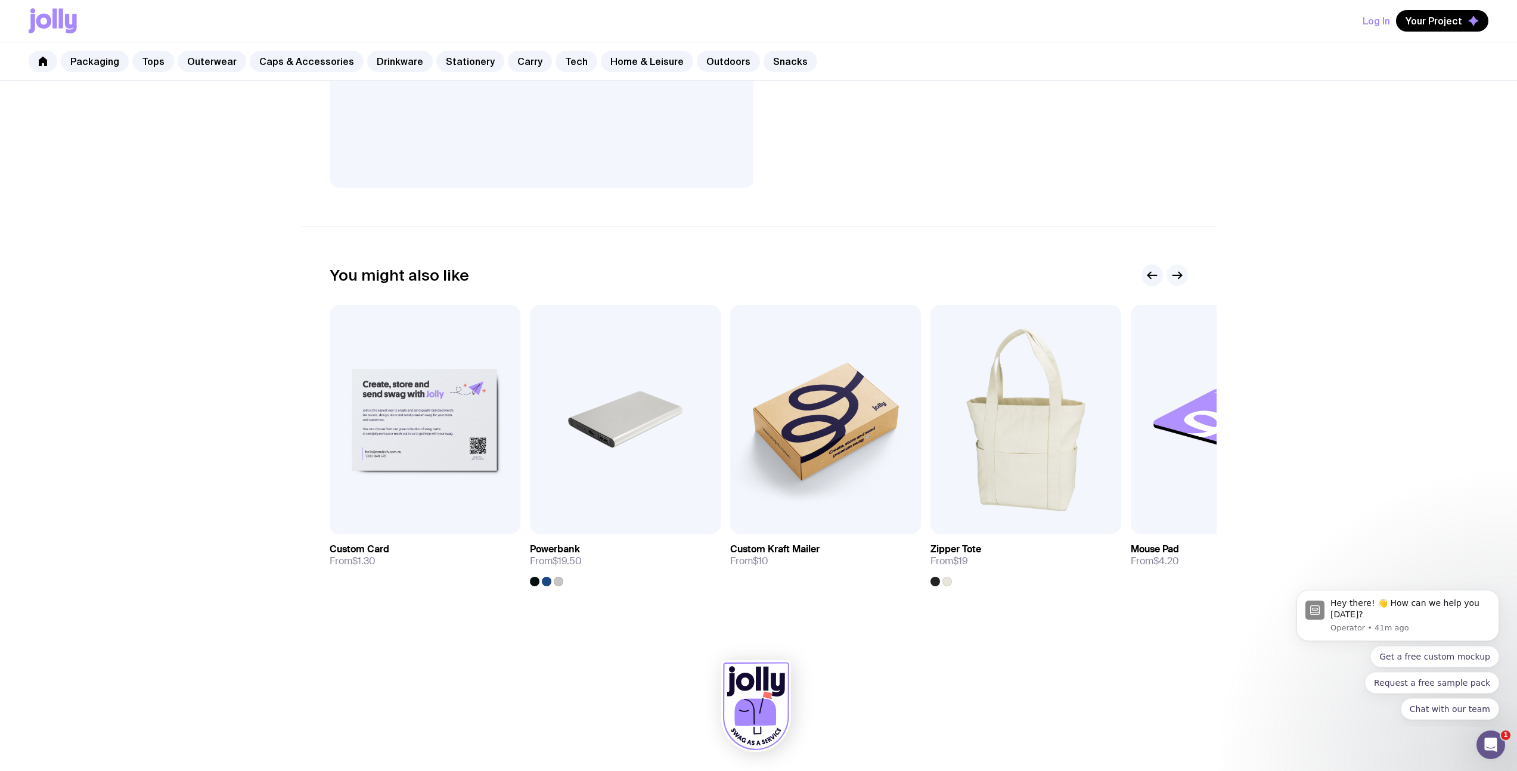
click at [1172, 275] on icon "button" at bounding box center [1177, 275] width 14 height 14
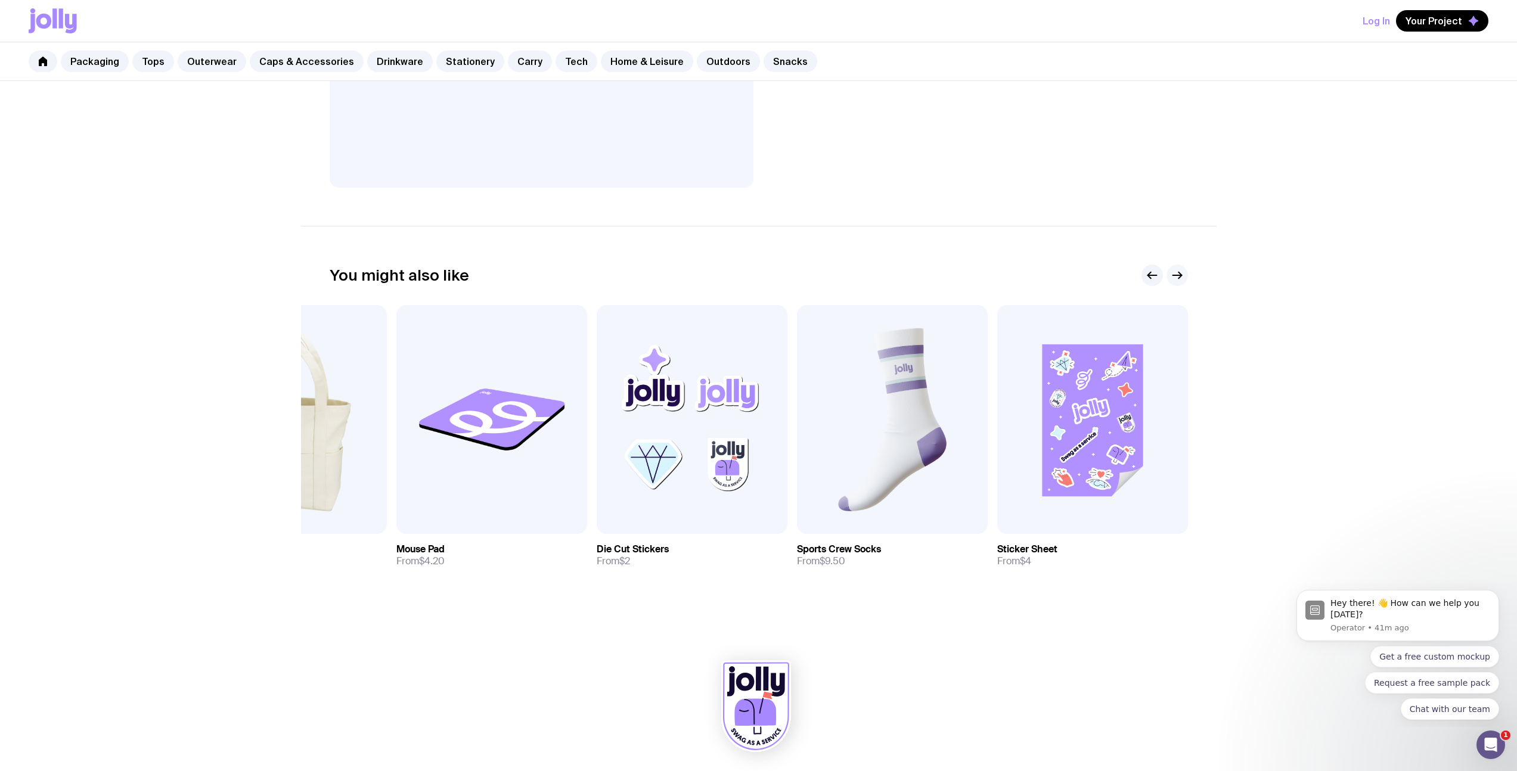
click at [1180, 275] on icon "button" at bounding box center [1177, 275] width 14 height 14
click at [897, 399] on img at bounding box center [892, 419] width 191 height 229
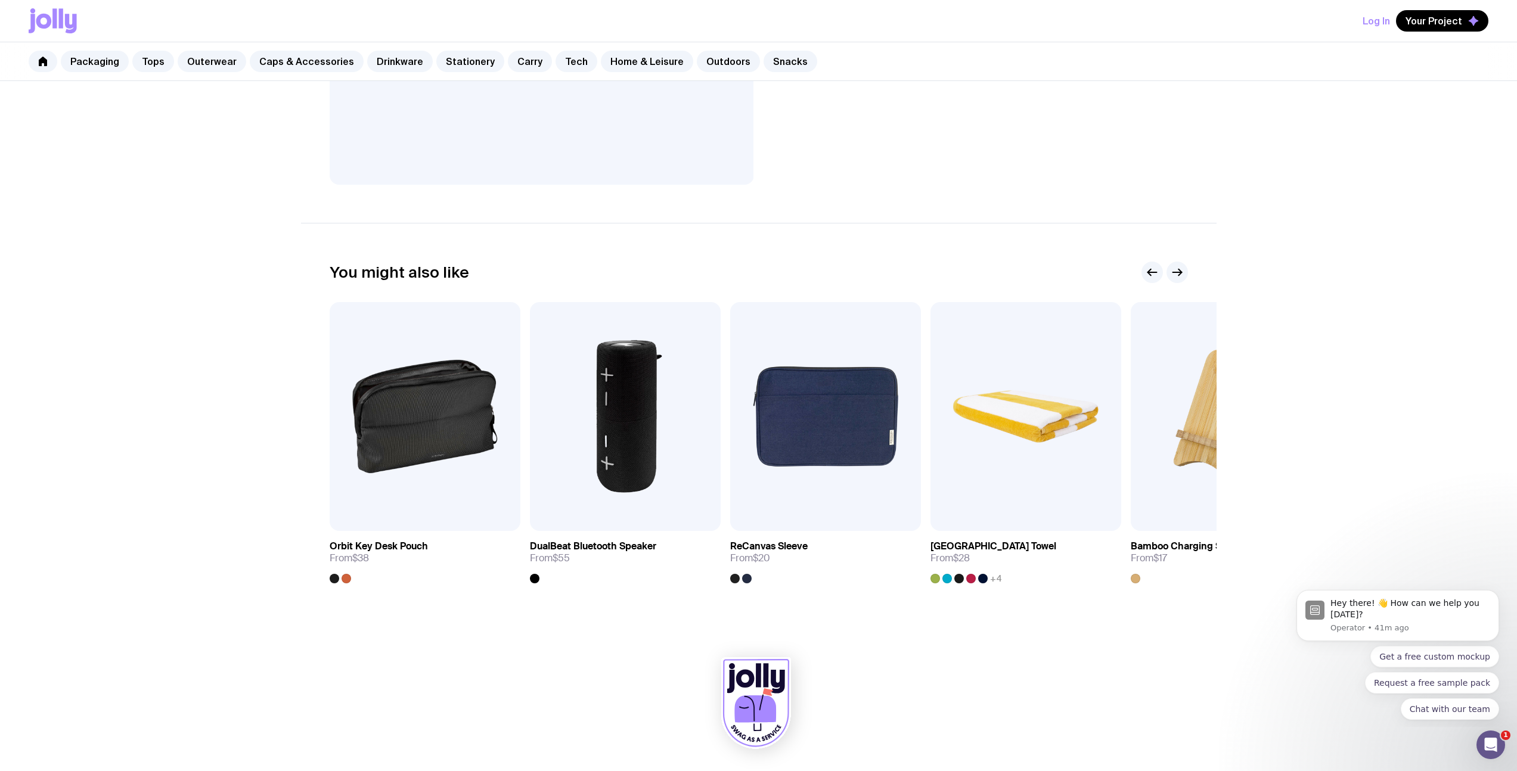
scroll to position [425, 0]
click at [1180, 269] on icon "button" at bounding box center [1177, 272] width 14 height 14
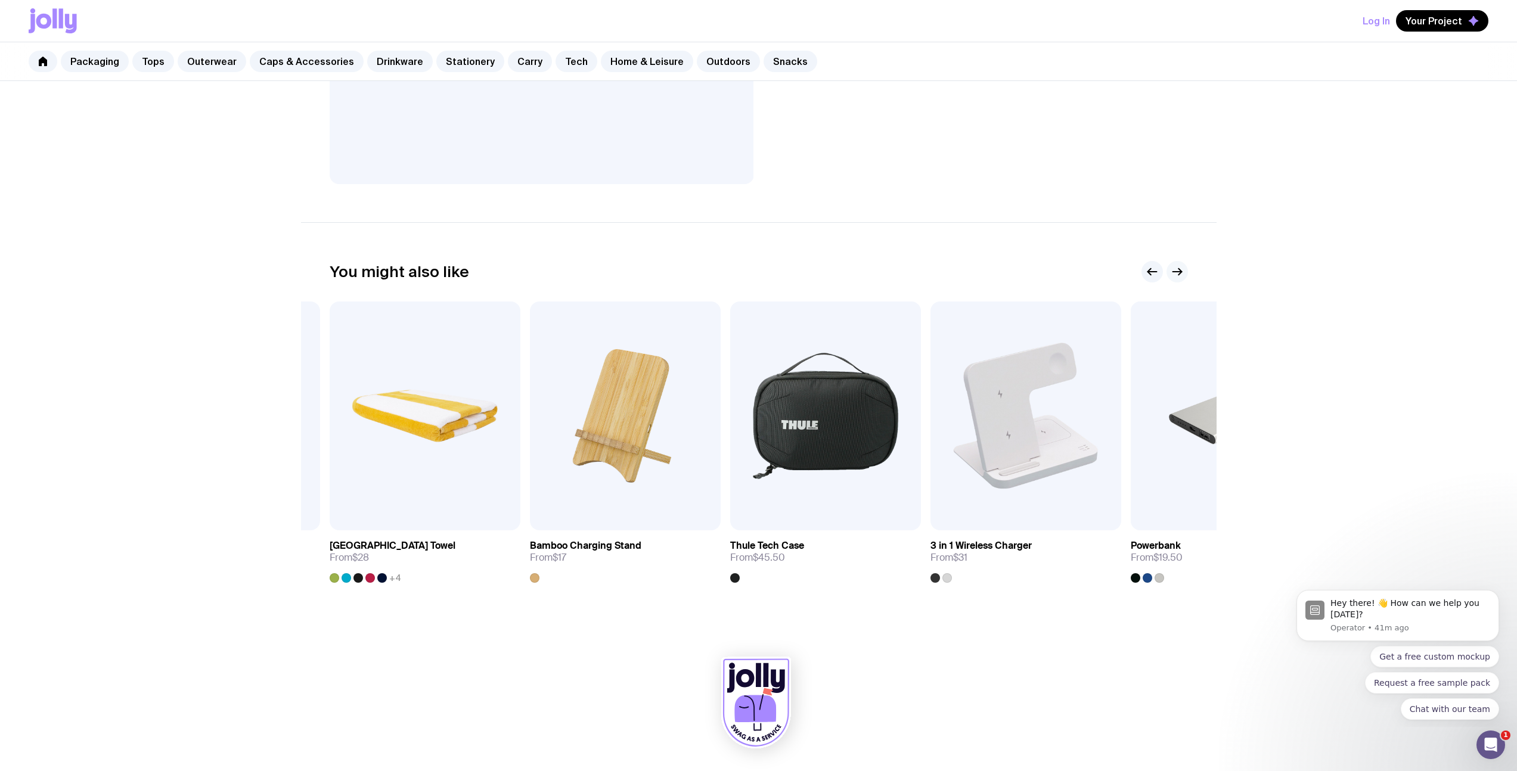
click at [1180, 269] on icon "button" at bounding box center [1177, 272] width 14 height 14
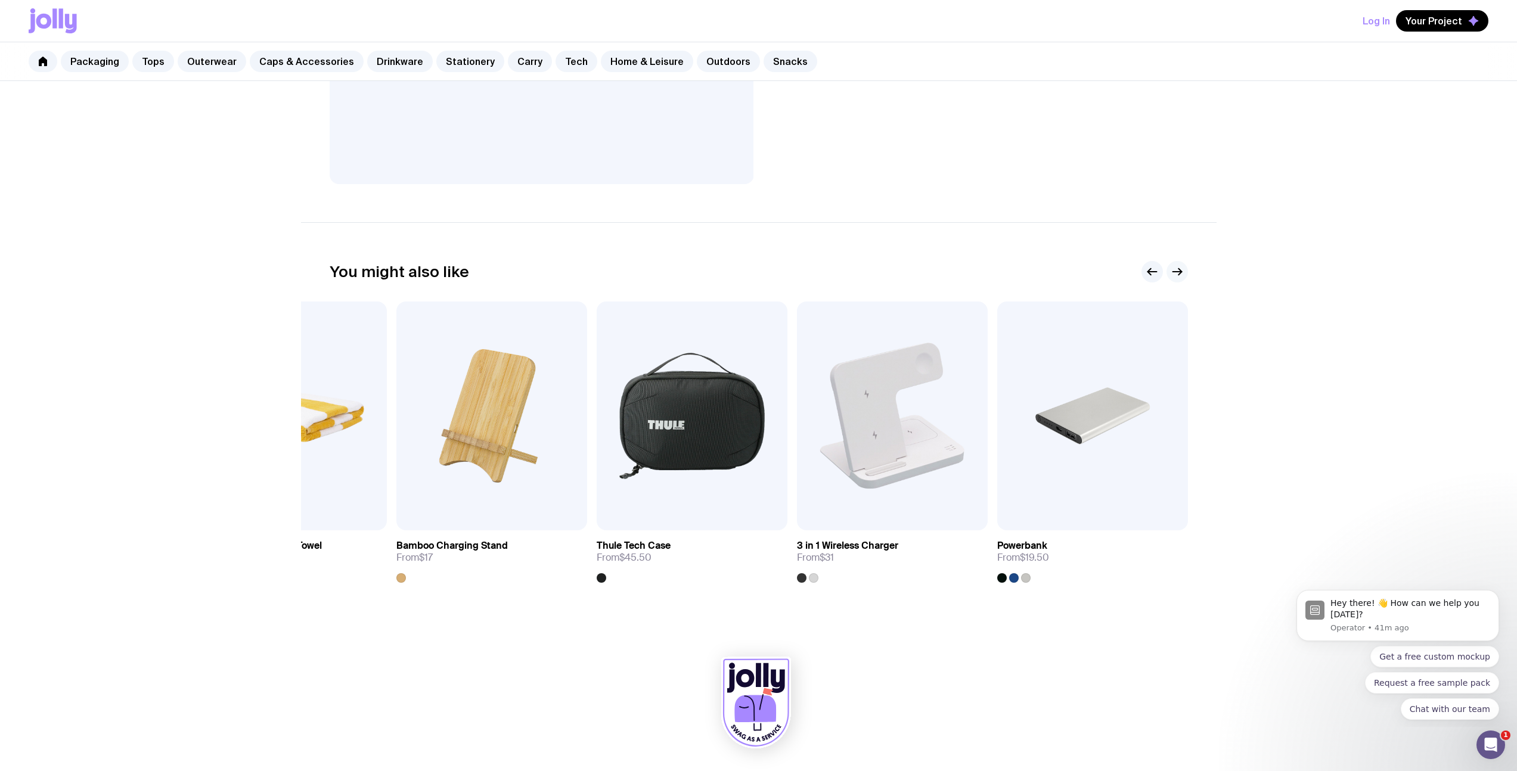
click at [1180, 269] on icon "button" at bounding box center [1177, 272] width 14 height 14
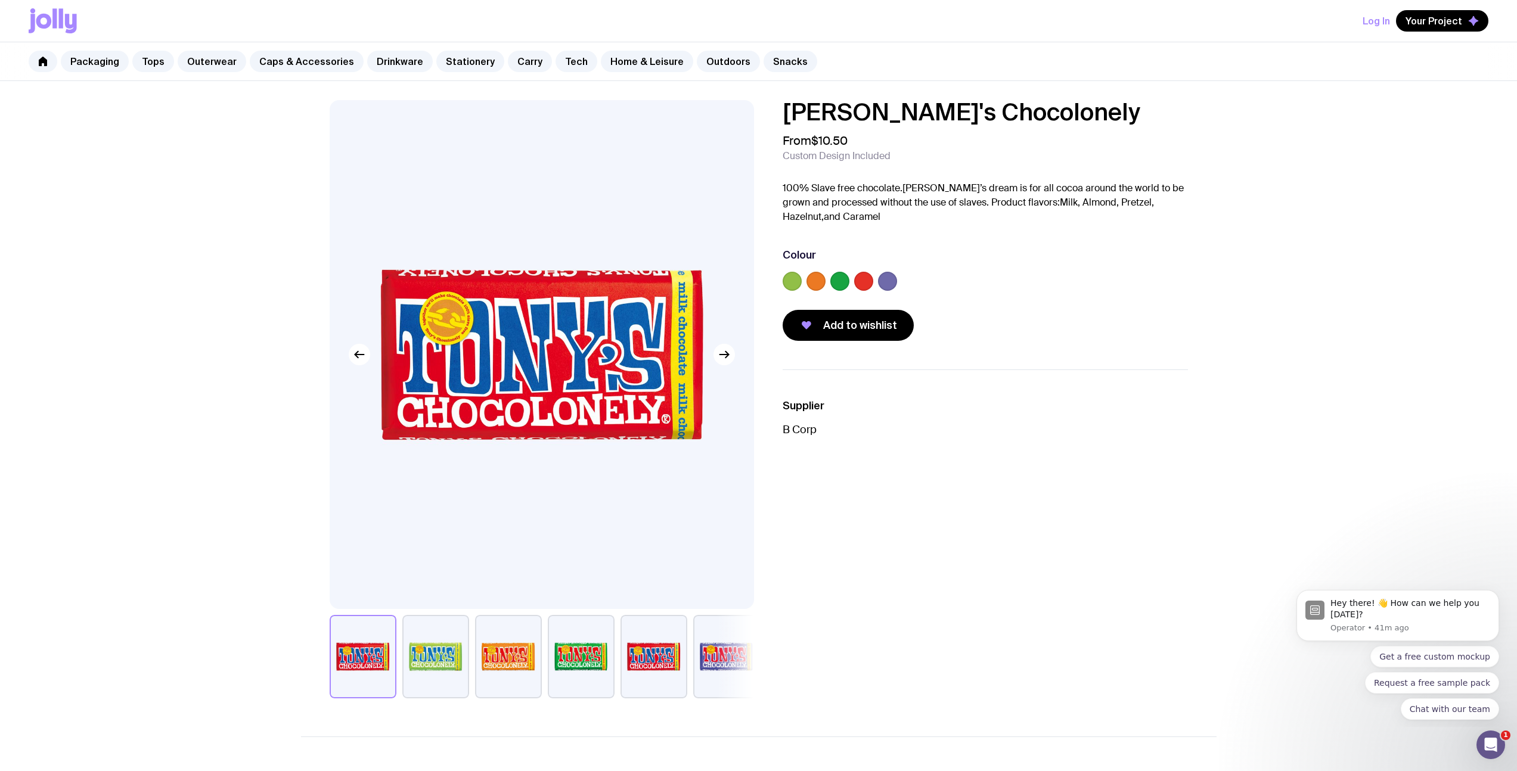
click at [736, 358] on img at bounding box center [542, 354] width 424 height 509
click at [721, 355] on icon "button" at bounding box center [724, 354] width 14 height 14
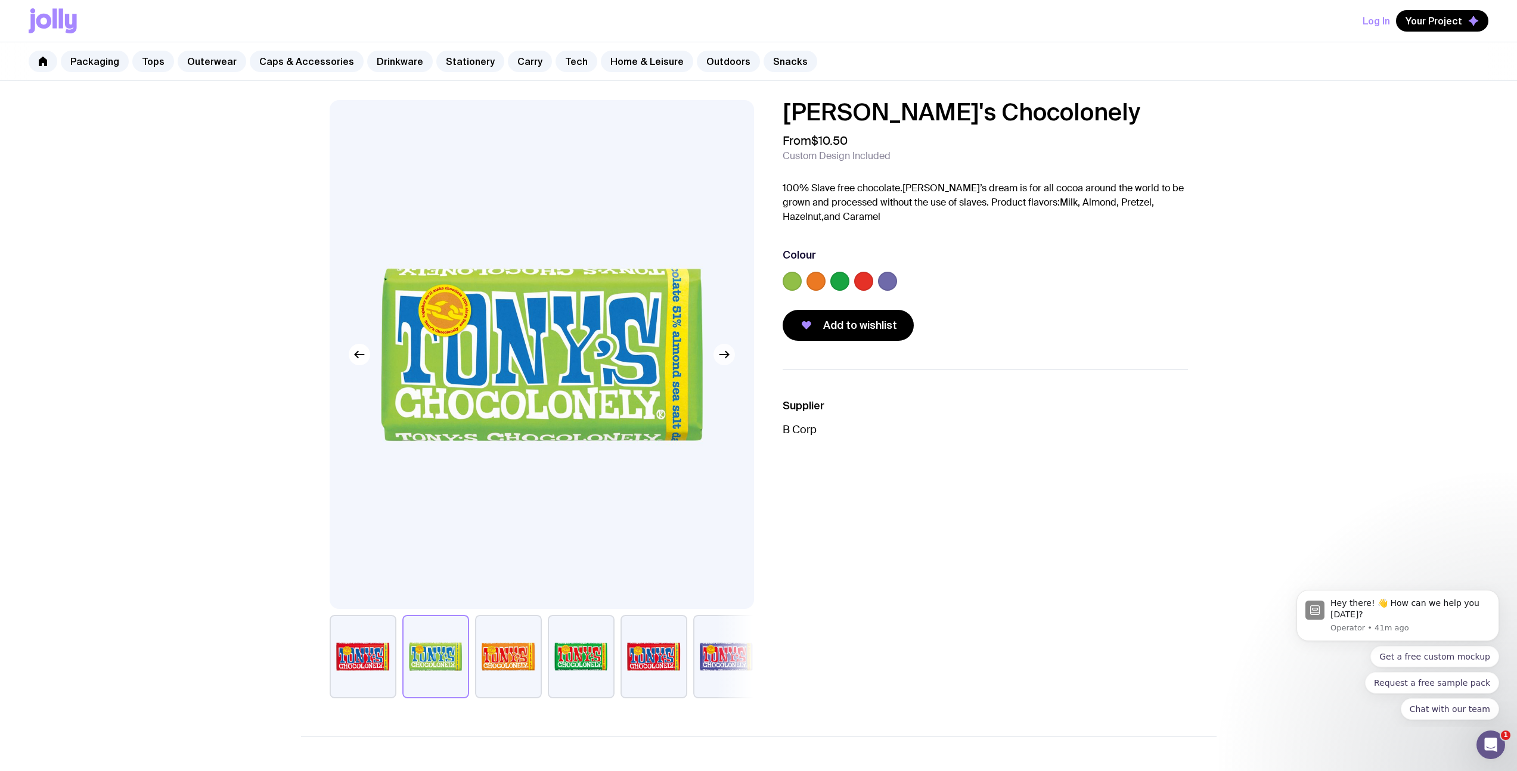
click at [721, 356] on icon "button" at bounding box center [724, 354] width 14 height 14
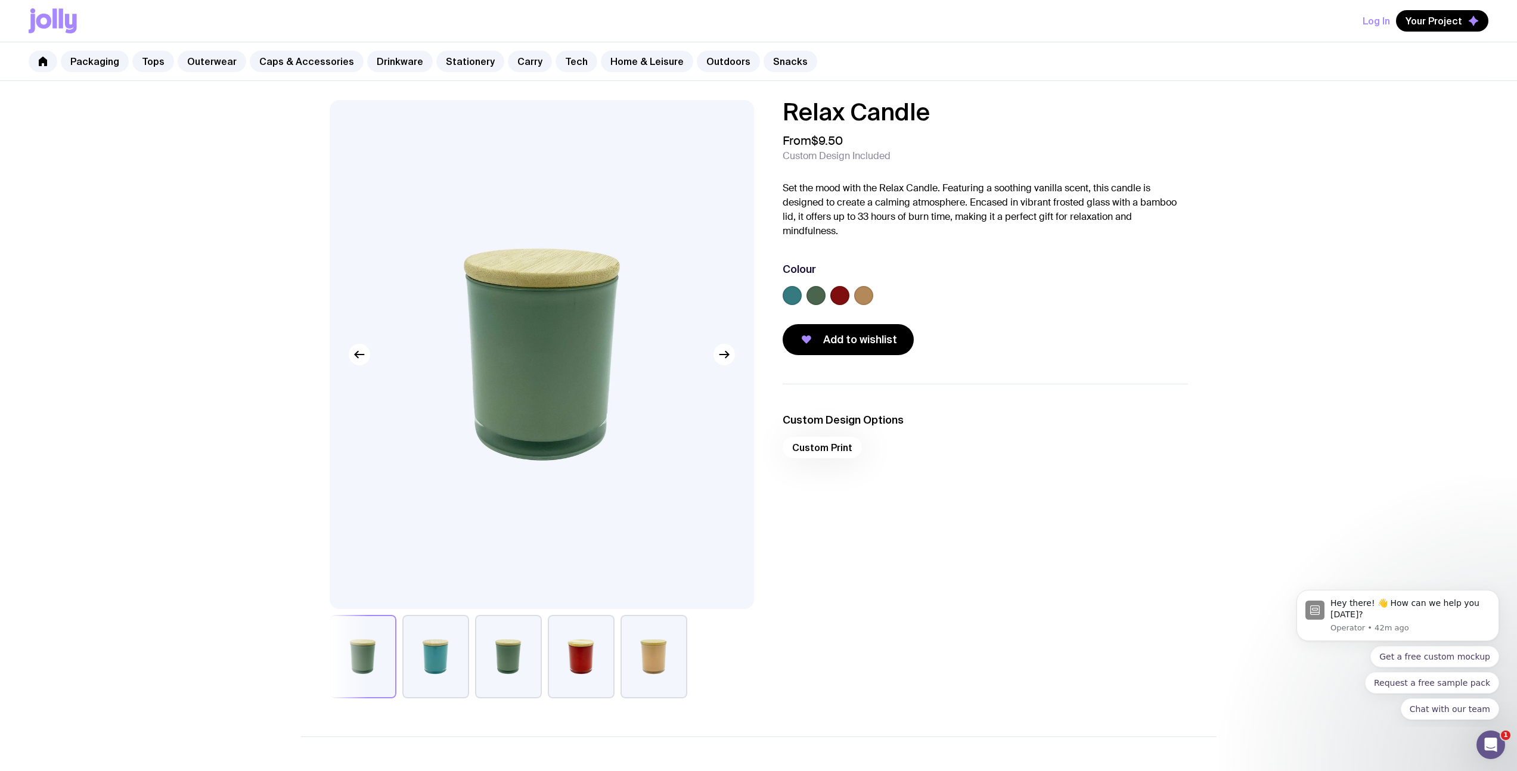
click at [451, 667] on button "button" at bounding box center [435, 656] width 67 height 83
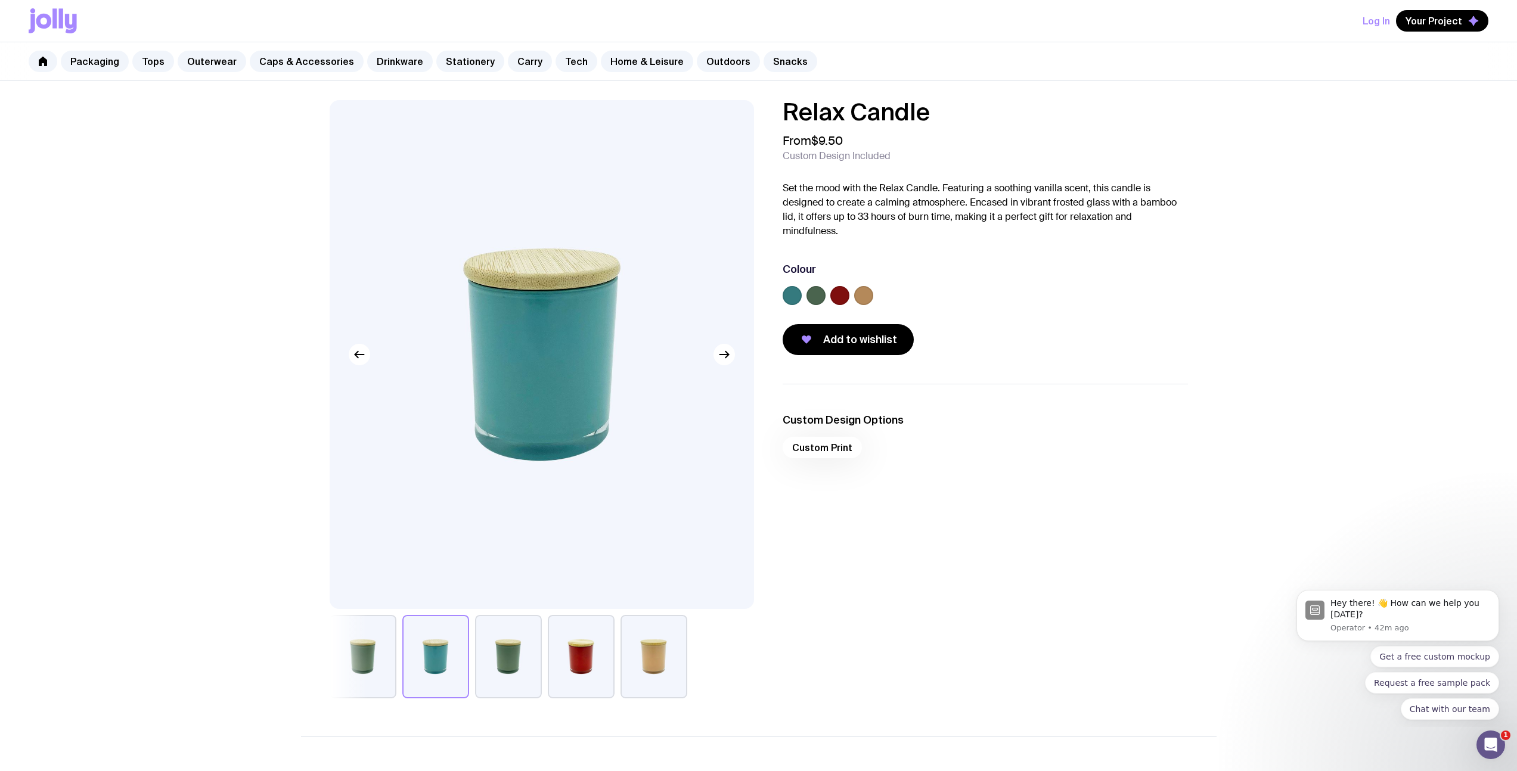
click at [666, 669] on button "button" at bounding box center [653, 656] width 67 height 83
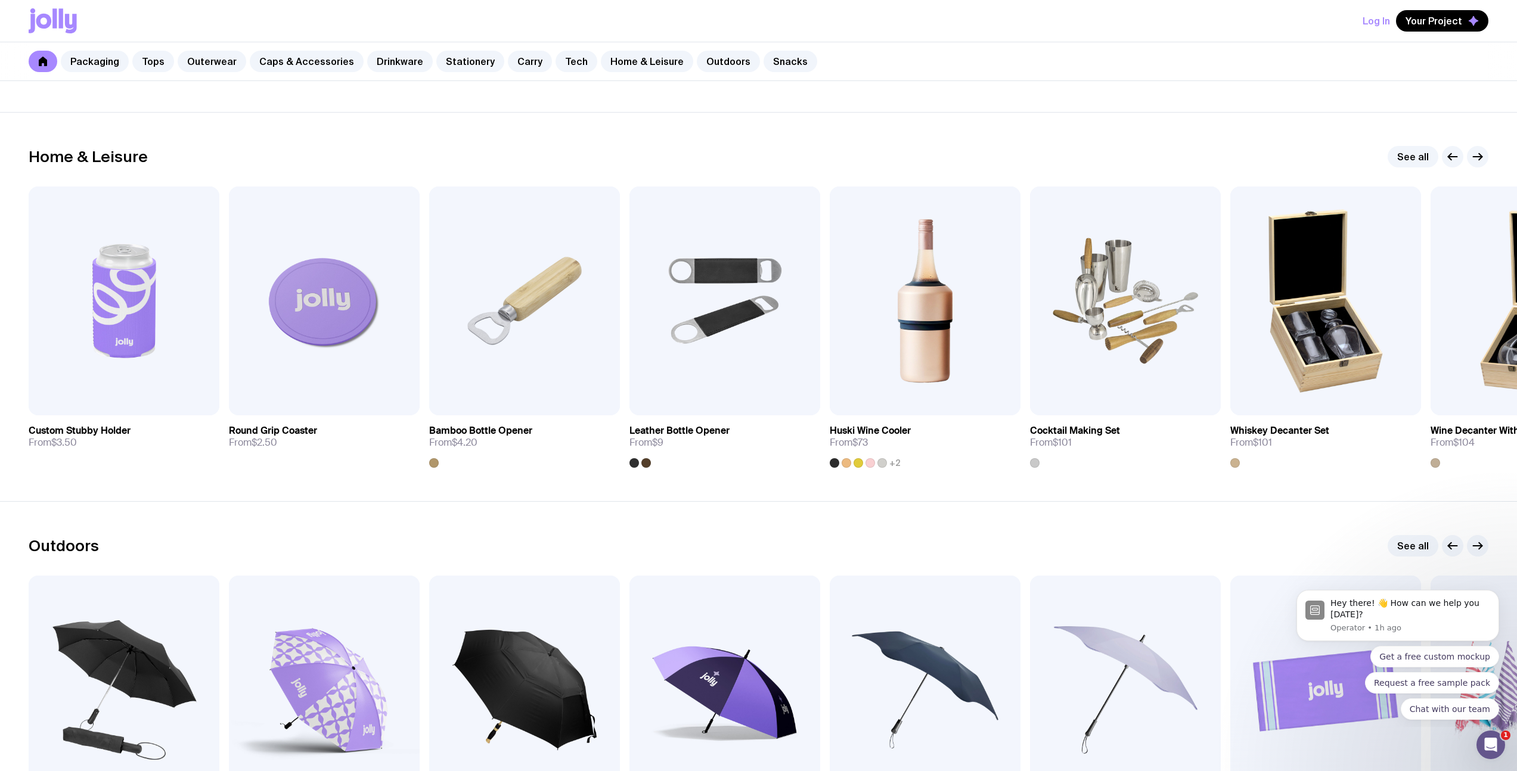
scroll to position [3247, 0]
